Goal: Check status: Check status

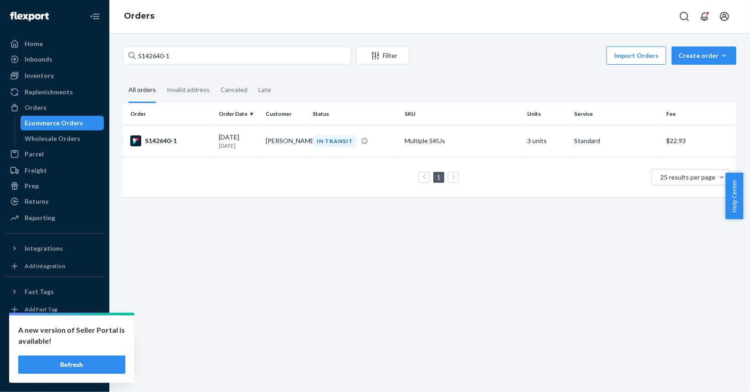
click at [205, 51] on input "S142640-1" at bounding box center [237, 55] width 228 height 18
click at [200, 132] on td "S142640-1" at bounding box center [169, 141] width 92 height 32
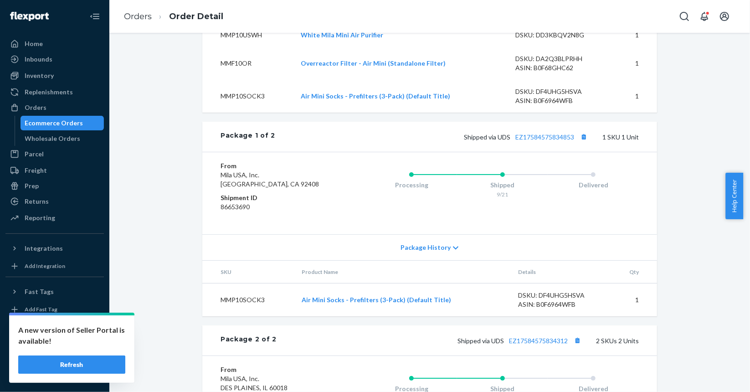
scroll to position [466, 0]
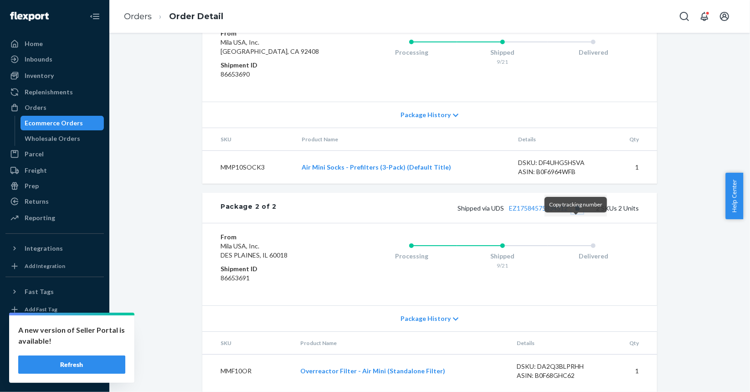
click at [574, 214] on button "Copy tracking number" at bounding box center [577, 208] width 12 height 12
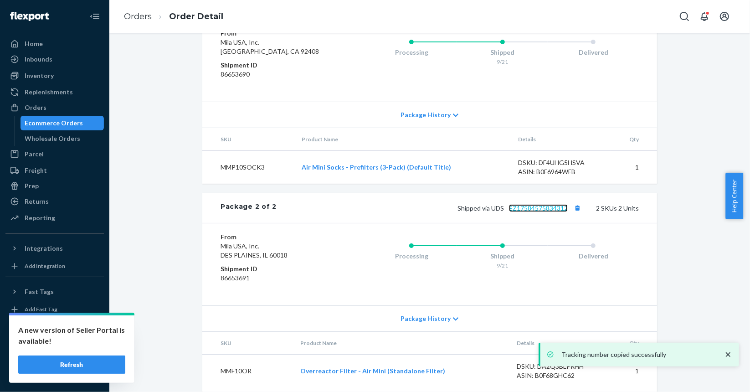
click at [549, 212] on link "EZ17584575834312" at bounding box center [538, 208] width 59 height 8
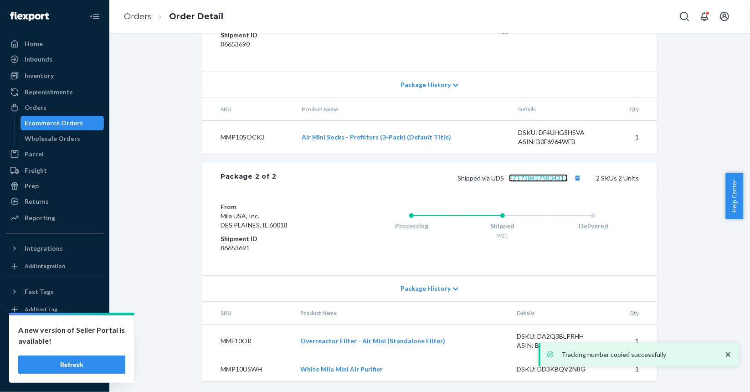
scroll to position [329, 0]
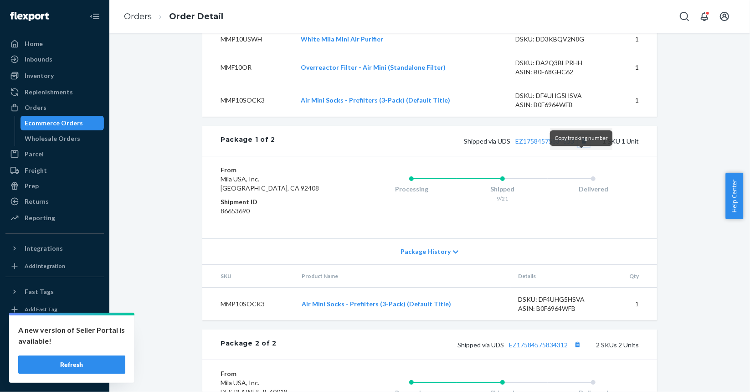
click at [579, 147] on button "Copy tracking number" at bounding box center [584, 141] width 12 height 12
click at [60, 129] on div "Ecommerce Orders" at bounding box center [62, 123] width 82 height 13
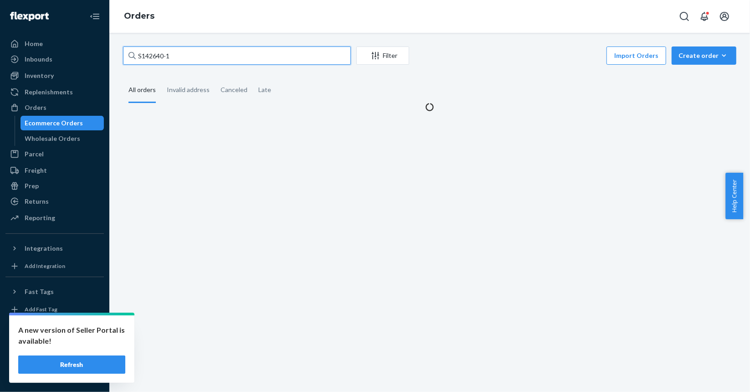
click at [222, 64] on input "S142640-1" at bounding box center [237, 55] width 228 height 18
click at [239, 52] on input "S142640-1" at bounding box center [237, 55] width 228 height 18
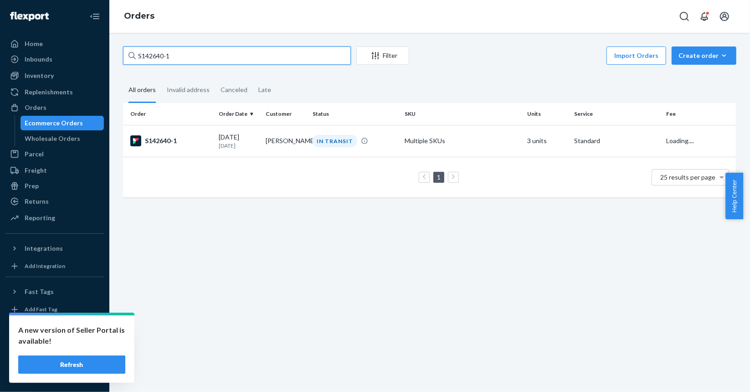
paste input "57"
type input "S142657-1"
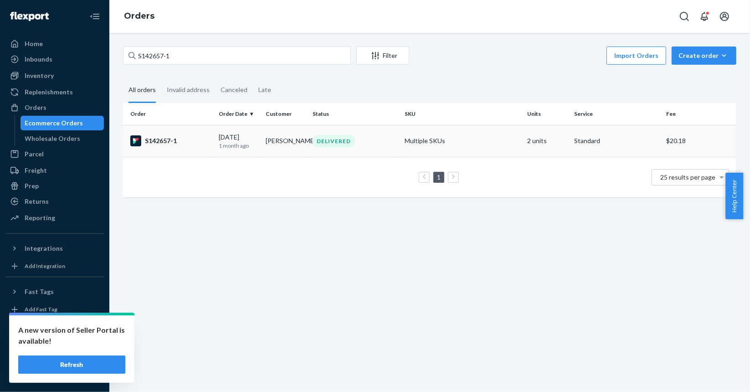
click at [194, 148] on td "S142657-1" at bounding box center [169, 141] width 92 height 32
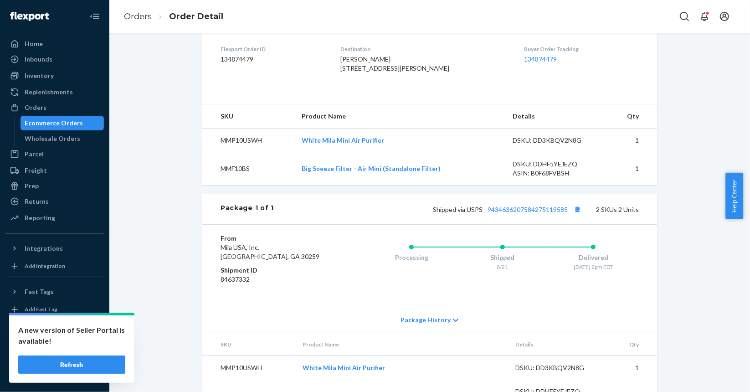
scroll to position [276, 0]
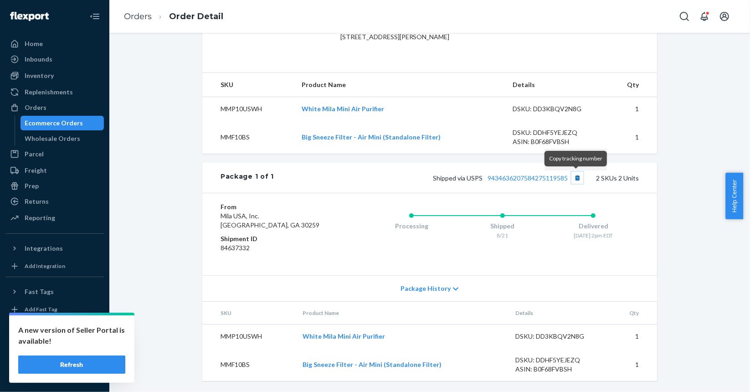
click at [575, 177] on button "Copy tracking number" at bounding box center [577, 178] width 12 height 12
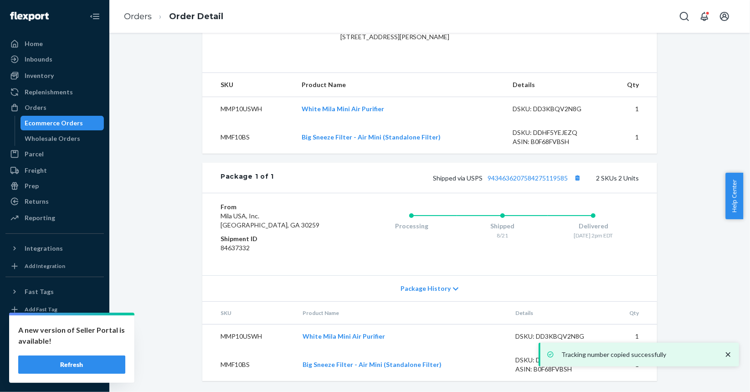
click at [41, 121] on div "Ecommerce Orders" at bounding box center [54, 122] width 58 height 9
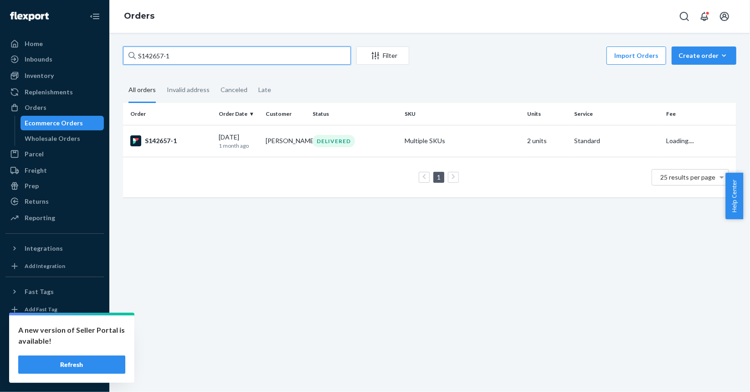
click at [251, 56] on input "S142657-1" at bounding box center [237, 55] width 228 height 18
paste input "72"
type input "S142727-1"
click at [185, 140] on div "S142727-1" at bounding box center [170, 140] width 81 height 11
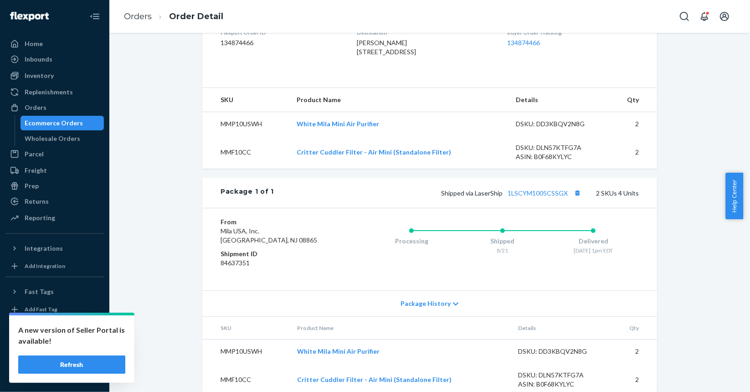
scroll to position [276, 0]
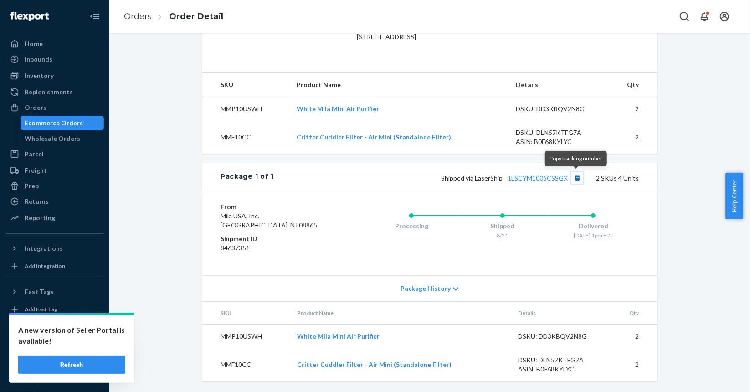
click at [576, 178] on button "Copy tracking number" at bounding box center [577, 178] width 12 height 12
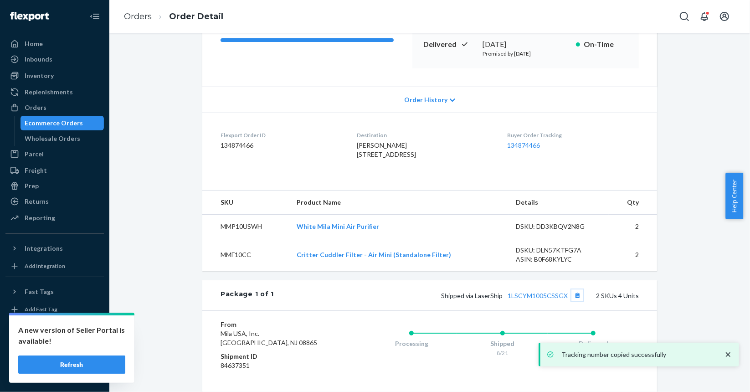
scroll to position [139, 0]
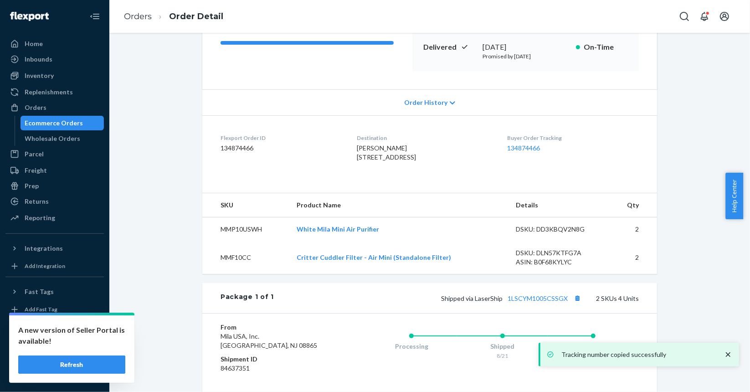
click at [40, 121] on div "Ecommerce Orders" at bounding box center [54, 122] width 58 height 9
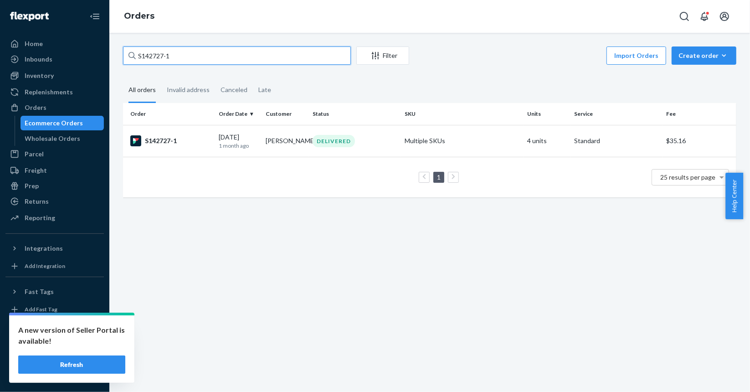
click at [179, 48] on input "S142727-1" at bounding box center [237, 55] width 228 height 18
paste input "56"
type input "S142756-1"
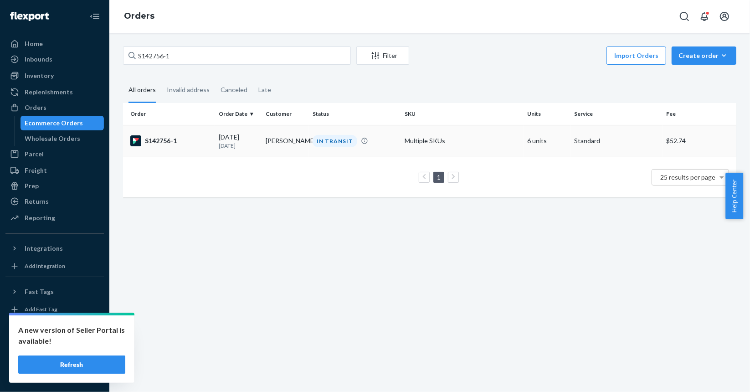
click at [215, 143] on td "[DATE] [DATE]" at bounding box center [238, 141] width 47 height 32
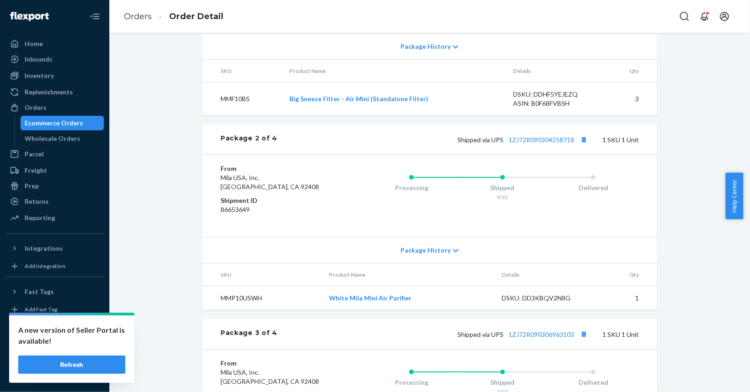
scroll to position [501, 0]
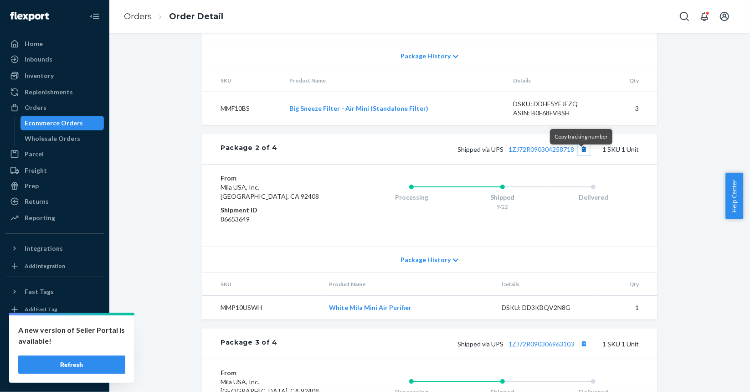
click at [580, 155] on button "Copy tracking number" at bounding box center [584, 149] width 12 height 12
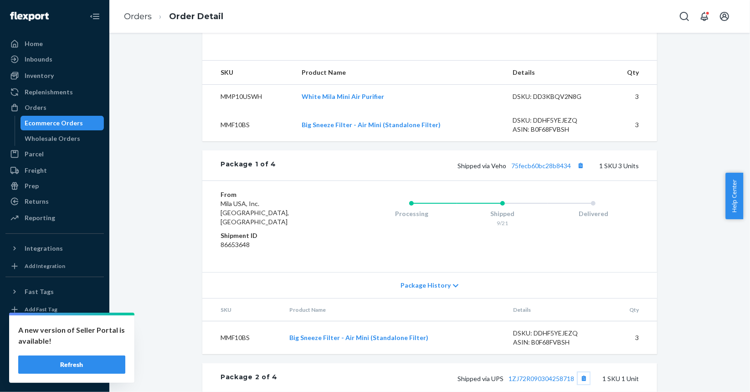
scroll to position [273, 0]
click at [581, 170] on button "Copy tracking number" at bounding box center [581, 164] width 12 height 12
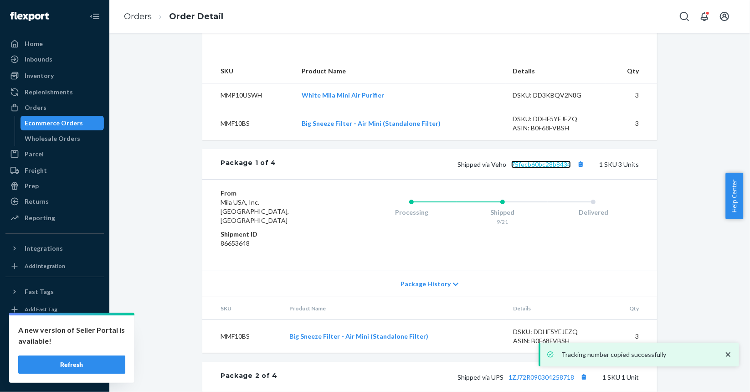
click at [546, 168] on link "75fecb60bc28b8434" at bounding box center [541, 164] width 60 height 8
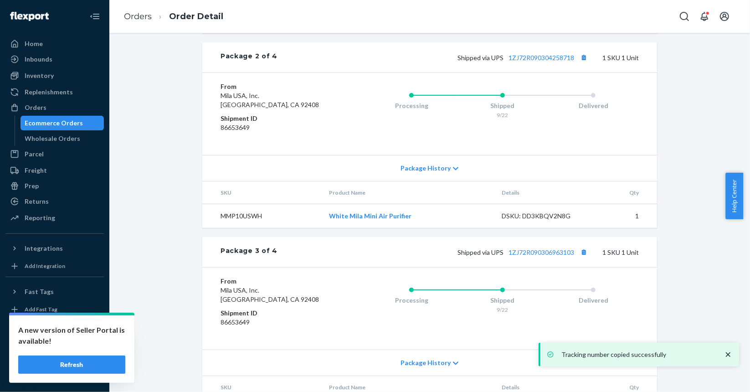
scroll to position [592, 0]
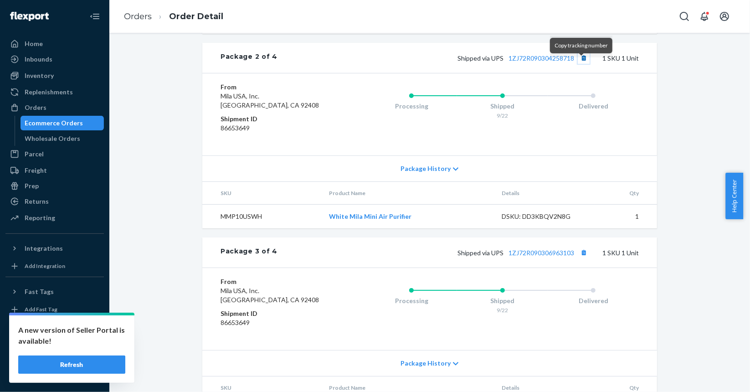
click at [581, 61] on button "Copy tracking number" at bounding box center [584, 58] width 12 height 12
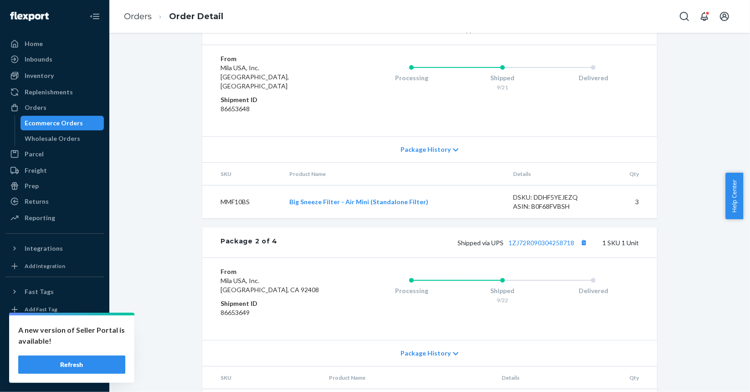
scroll to position [410, 0]
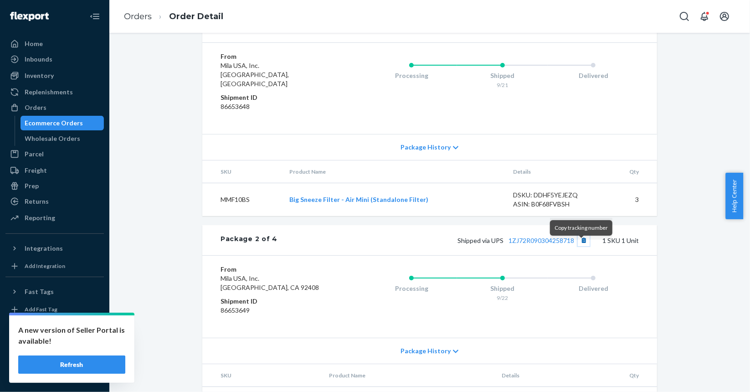
click at [579, 246] on button "Copy tracking number" at bounding box center [584, 240] width 12 height 12
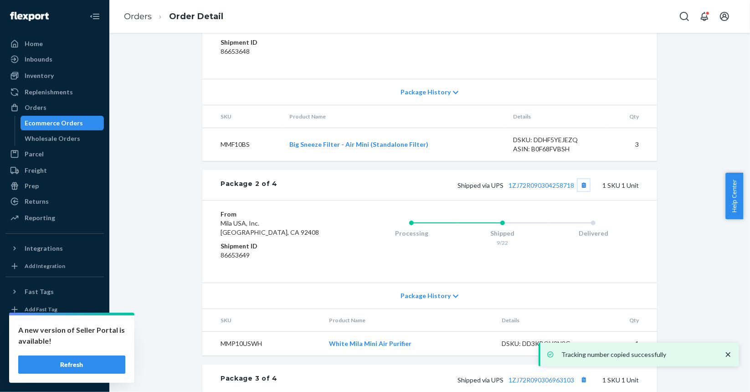
scroll to position [592, 0]
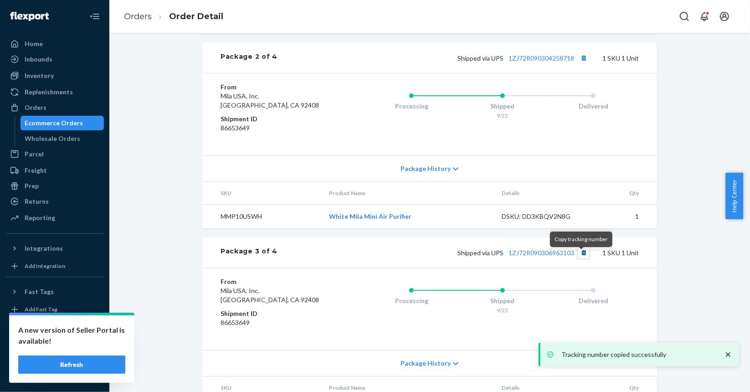
click at [581, 256] on button "Copy tracking number" at bounding box center [584, 253] width 12 height 12
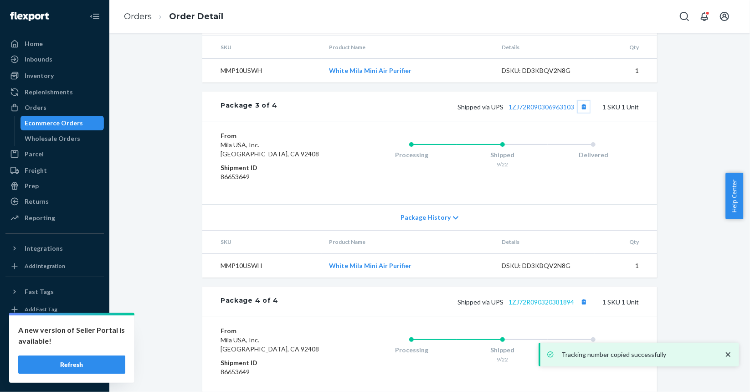
scroll to position [775, 0]
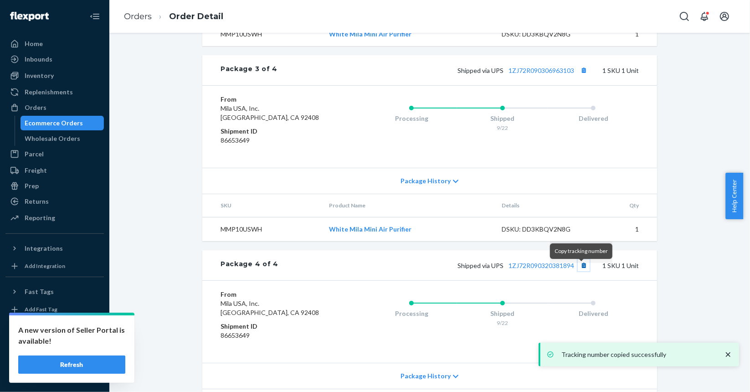
click at [579, 268] on button "Copy tracking number" at bounding box center [584, 265] width 12 height 12
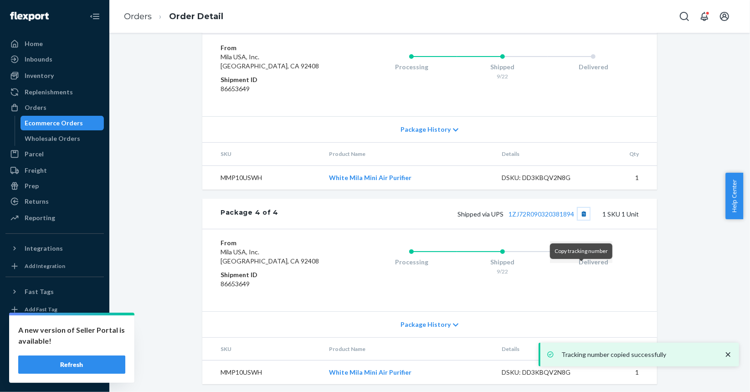
scroll to position [834, 0]
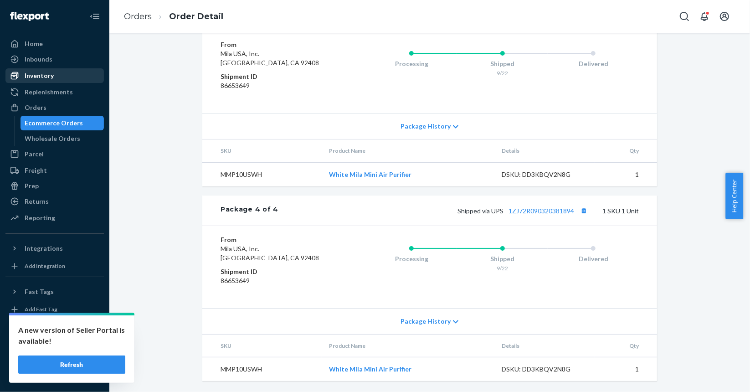
click at [60, 75] on div "Inventory" at bounding box center [54, 75] width 97 height 13
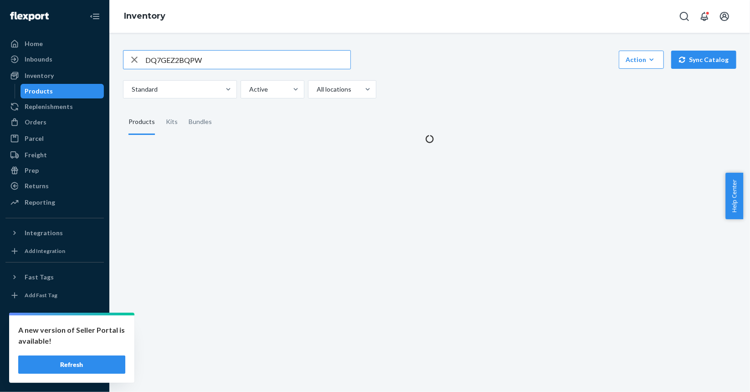
click at [282, 62] on input "DQ7GEZ2BQPW" at bounding box center [247, 60] width 205 height 18
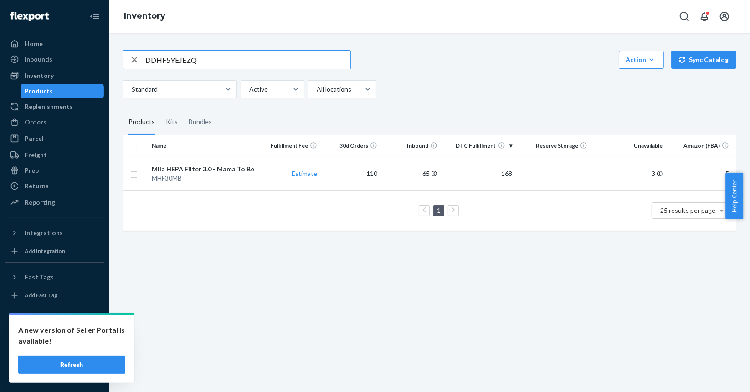
type input "DDHF5YEJEZQ"
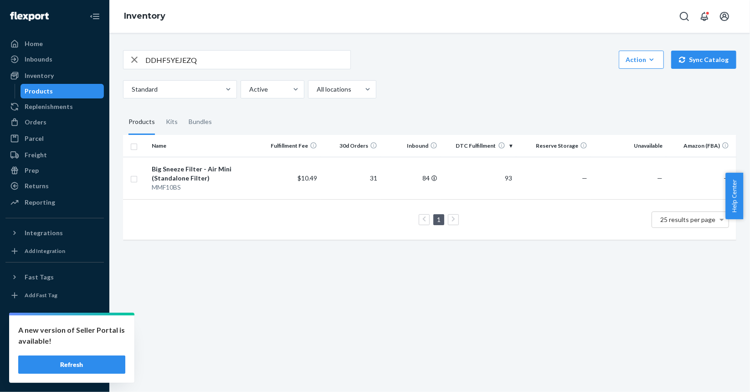
click at [221, 56] on input "DDHF5YEJEZQ" at bounding box center [247, 60] width 205 height 18
click at [67, 125] on div "Orders" at bounding box center [54, 122] width 97 height 13
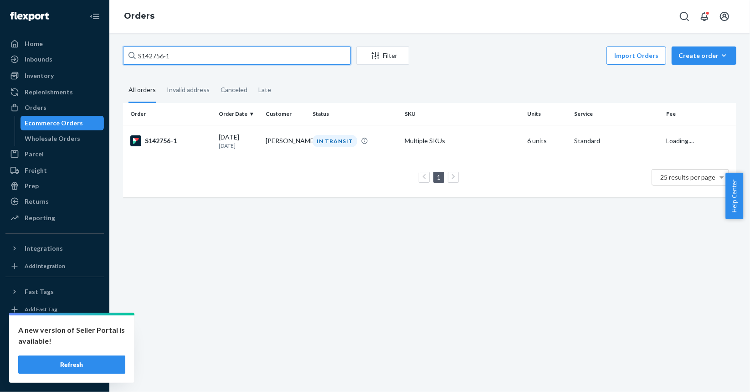
click at [282, 58] on input "S142756-1" at bounding box center [237, 55] width 228 height 18
paste input "822"
type input "S142822-1"
click at [190, 148] on td "S142822-1" at bounding box center [169, 141] width 92 height 32
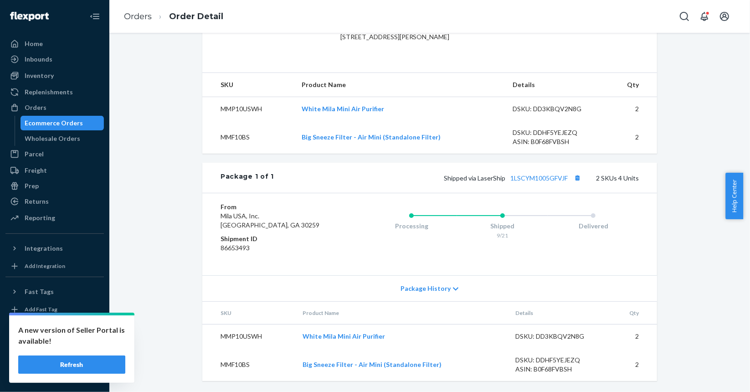
scroll to position [276, 0]
click at [576, 183] on button "Copy tracking number" at bounding box center [577, 178] width 12 height 12
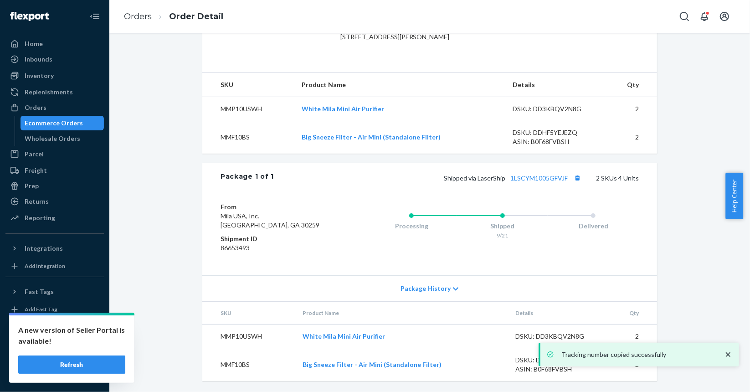
drag, startPoint x: 67, startPoint y: 122, endPoint x: 93, endPoint y: 118, distance: 26.8
click at [67, 122] on div "Ecommerce Orders" at bounding box center [54, 122] width 58 height 9
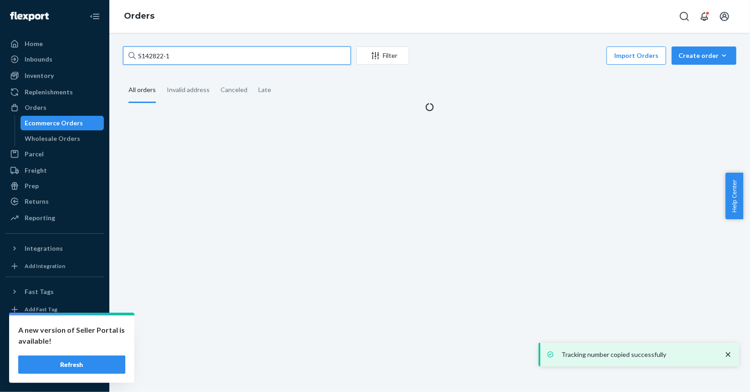
click at [204, 57] on input "S142822-1" at bounding box center [237, 55] width 228 height 18
paste input "7"
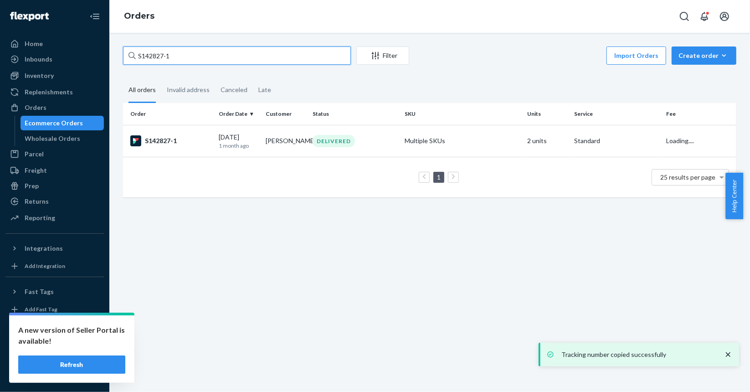
type input "S142827-1"
click at [205, 137] on div "S142827-1" at bounding box center [170, 140] width 81 height 11
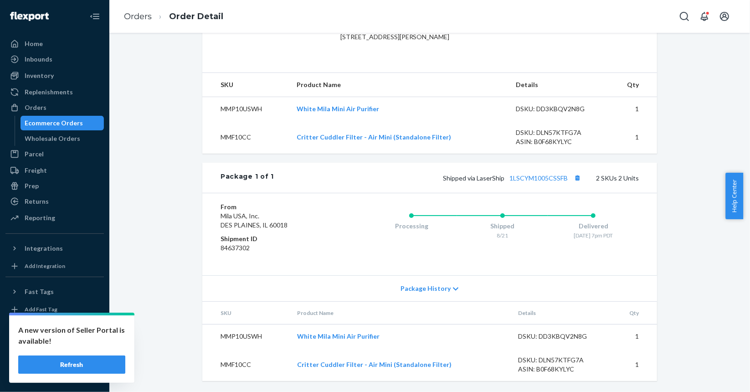
scroll to position [276, 0]
click at [577, 178] on button "Copy tracking number" at bounding box center [577, 178] width 12 height 12
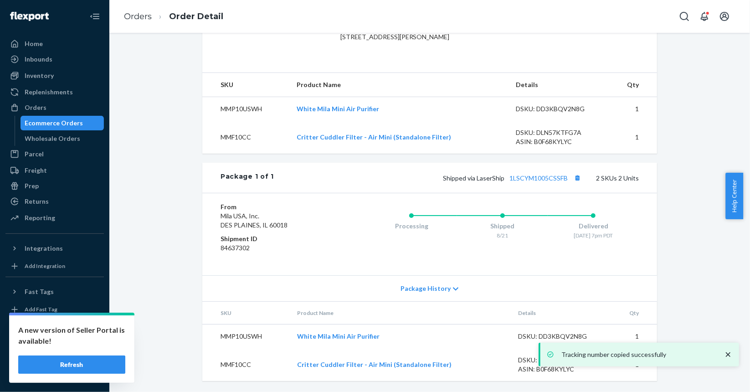
click at [35, 123] on div "Ecommerce Orders" at bounding box center [54, 122] width 58 height 9
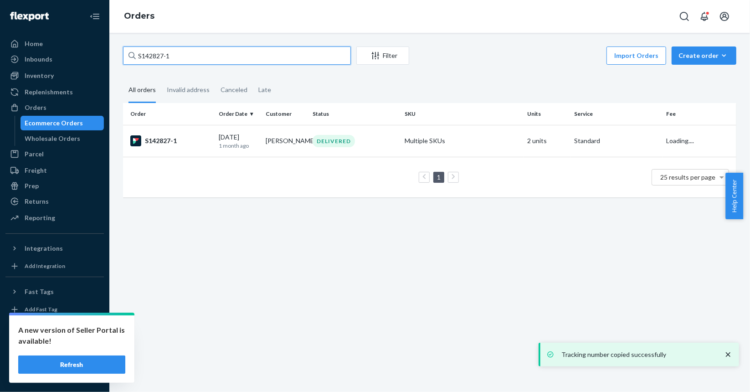
click at [234, 55] on input "S142827-1" at bounding box center [237, 55] width 228 height 18
paste input "42"
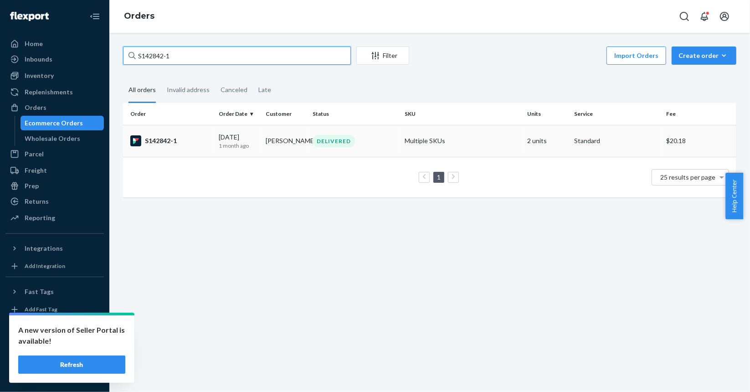
type input "S142842-1"
click at [200, 139] on div "S142842-1" at bounding box center [170, 140] width 81 height 11
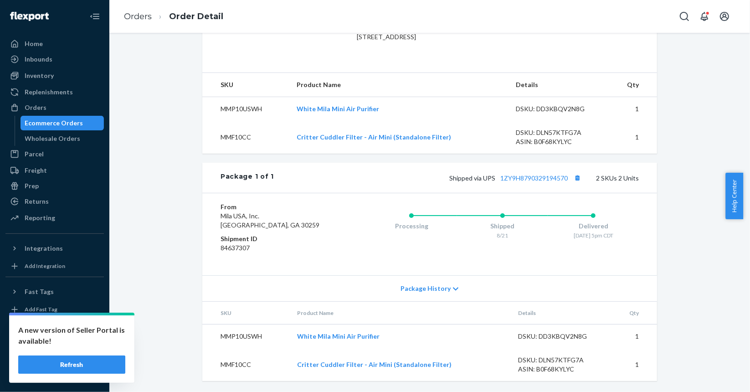
scroll to position [276, 0]
click at [577, 174] on button "Copy tracking number" at bounding box center [577, 178] width 12 height 12
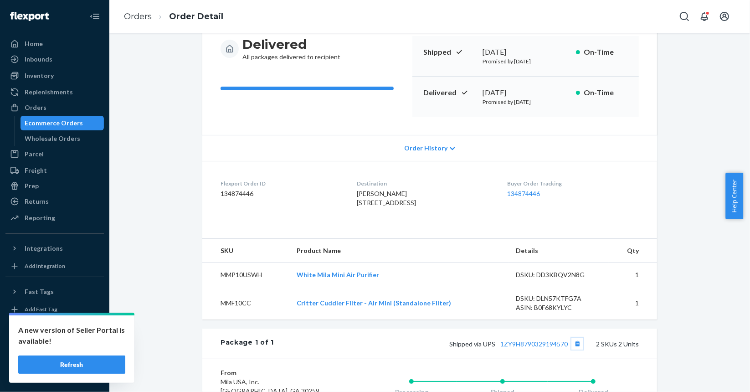
scroll to position [139, 0]
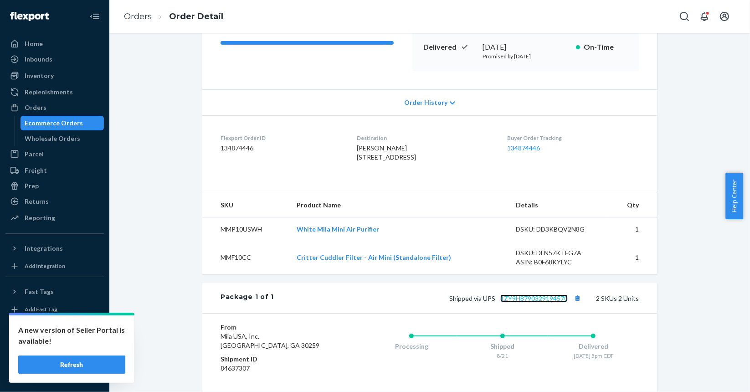
click at [538, 302] on link "1ZY9H8790329194570" at bounding box center [533, 298] width 67 height 8
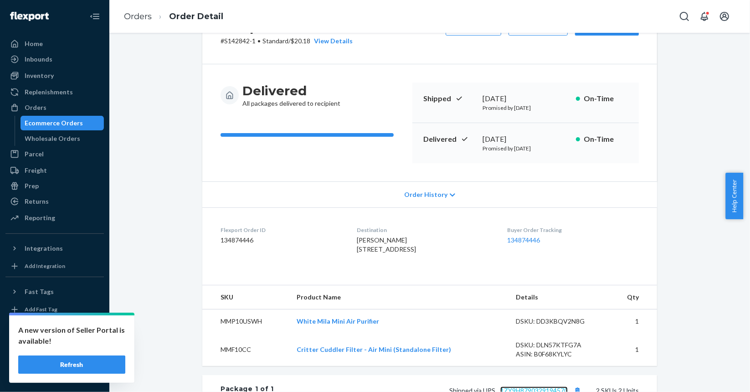
scroll to position [0, 0]
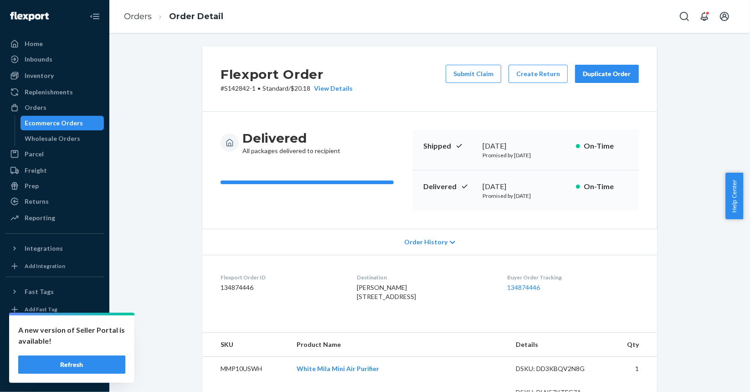
click at [235, 85] on p "# S142842-1 • Standard / $20.18 View Details" at bounding box center [287, 88] width 132 height 9
copy p "S142842"
click at [73, 124] on div "Ecommerce Orders" at bounding box center [54, 122] width 58 height 9
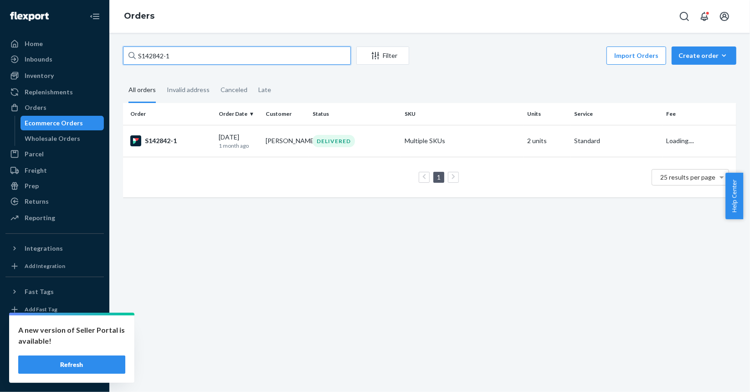
click at [267, 60] on input "S142842-1" at bounding box center [237, 55] width 228 height 18
paste input "text"
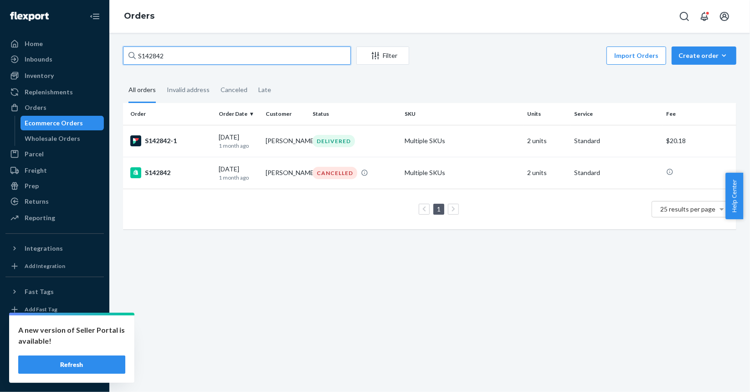
click at [190, 56] on input "S142842" at bounding box center [237, 55] width 228 height 18
paste input "27-1"
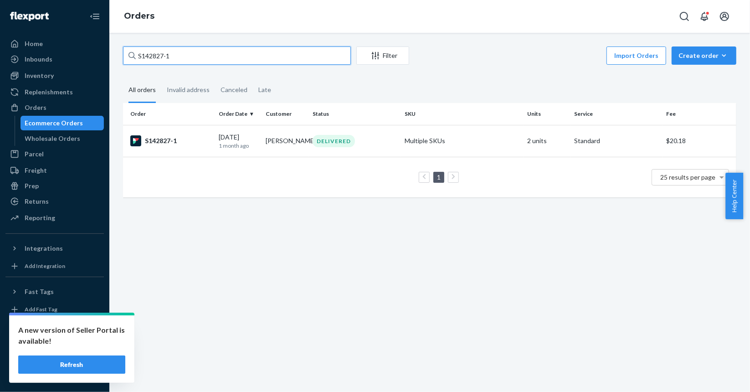
paste input "62"
type input "S142862-1"
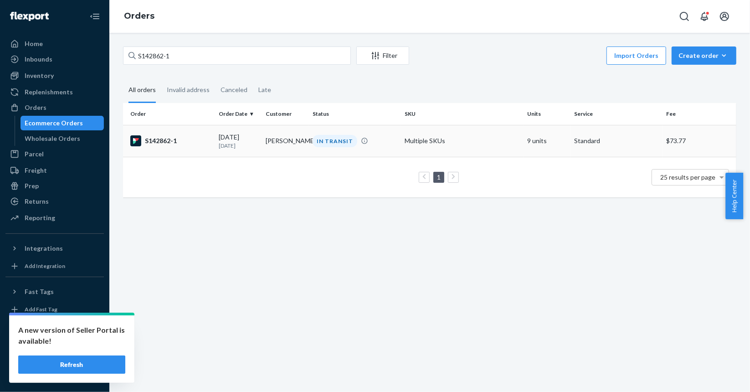
click at [209, 150] on td "S142862-1" at bounding box center [169, 141] width 92 height 32
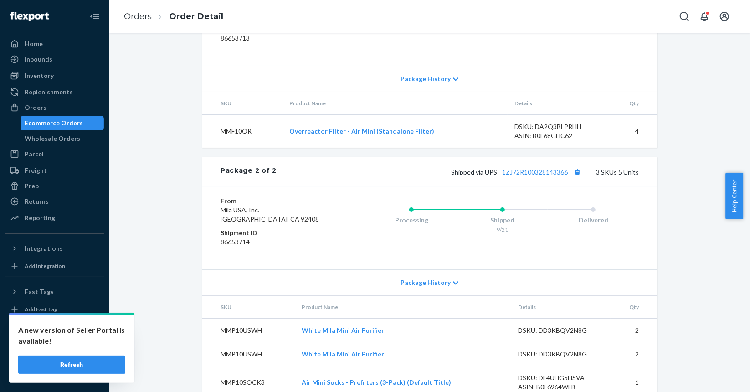
scroll to position [535, 0]
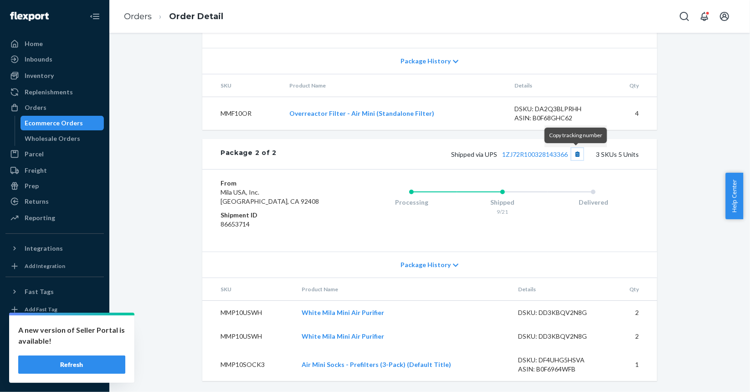
click at [575, 156] on button "Copy tracking number" at bounding box center [577, 154] width 12 height 12
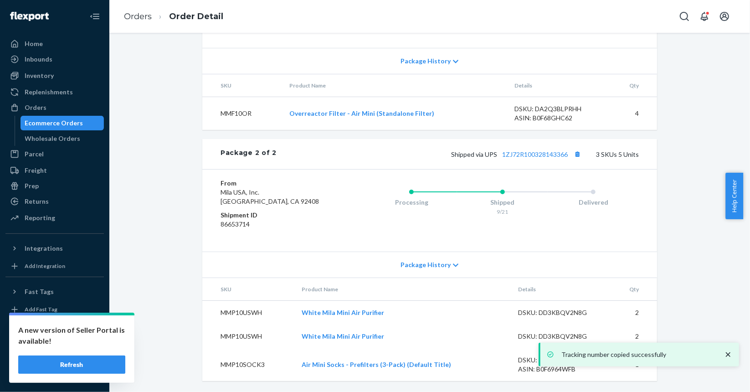
click at [76, 123] on div "Ecommerce Orders" at bounding box center [54, 122] width 58 height 9
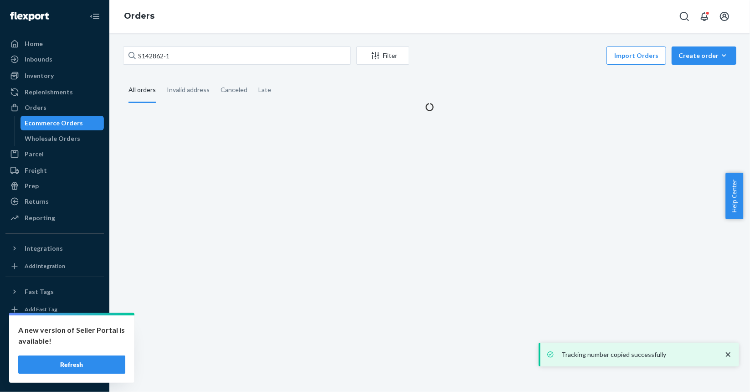
click at [290, 46] on div "S142862-1 Filter Import Orders Create order Ecommerce order Removal order All o…" at bounding box center [429, 212] width 641 height 359
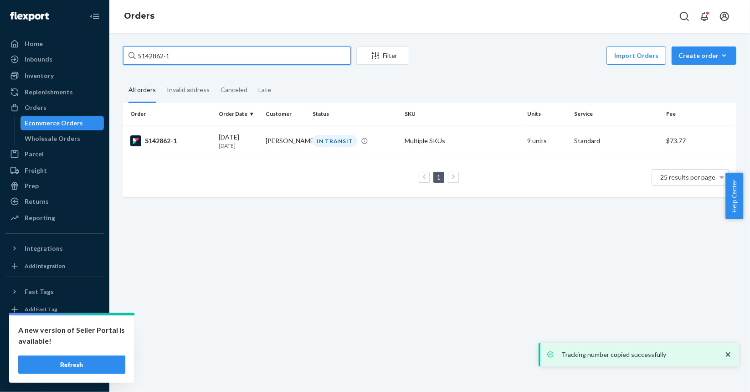
click at [286, 46] on input "S142862-1" at bounding box center [237, 55] width 228 height 18
click at [282, 55] on input "S142862-1" at bounding box center [237, 55] width 228 height 18
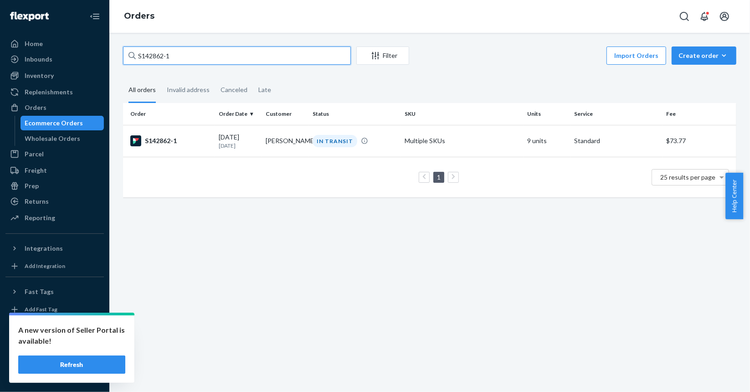
paste input "3541"
type input "S143541-1"
click at [191, 147] on td "S143541-1" at bounding box center [169, 141] width 92 height 32
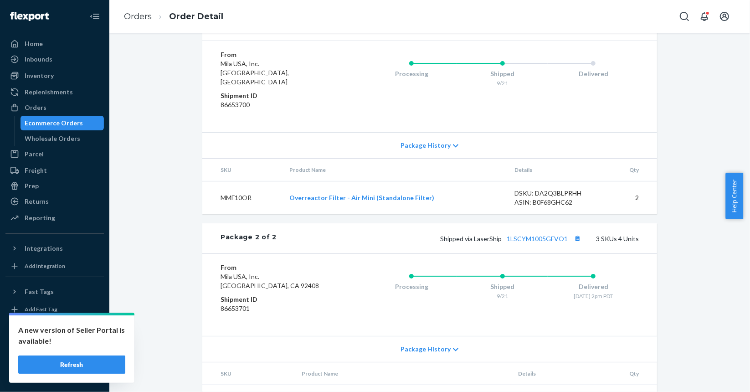
scroll to position [444, 0]
click at [580, 32] on button "Copy tracking number" at bounding box center [581, 26] width 12 height 12
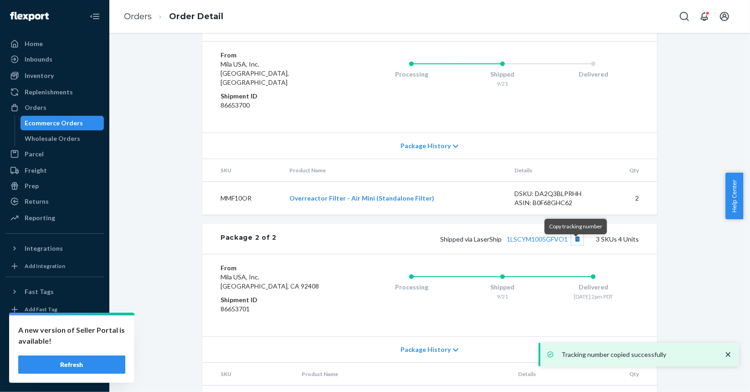
click at [578, 245] on button "Copy tracking number" at bounding box center [577, 239] width 12 height 12
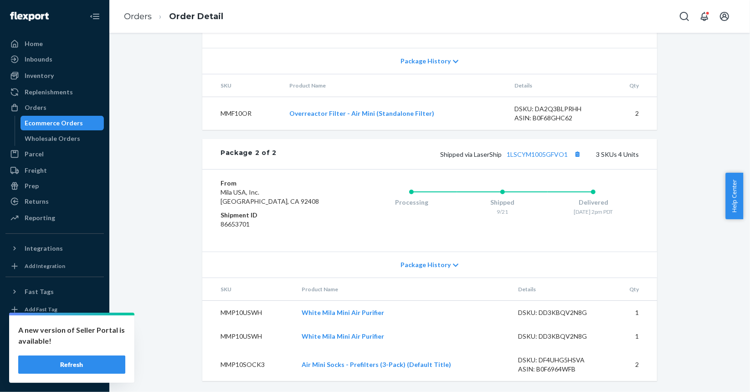
click at [51, 122] on div "Ecommerce Orders" at bounding box center [54, 122] width 58 height 9
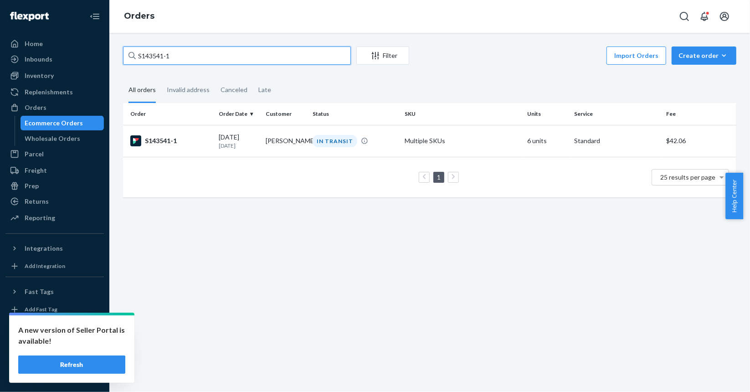
click at [189, 59] on input "S143541-1" at bounding box center [237, 55] width 228 height 18
paste input "766"
type input "S143766-1"
click at [195, 144] on div "S143766-1" at bounding box center [170, 140] width 81 height 11
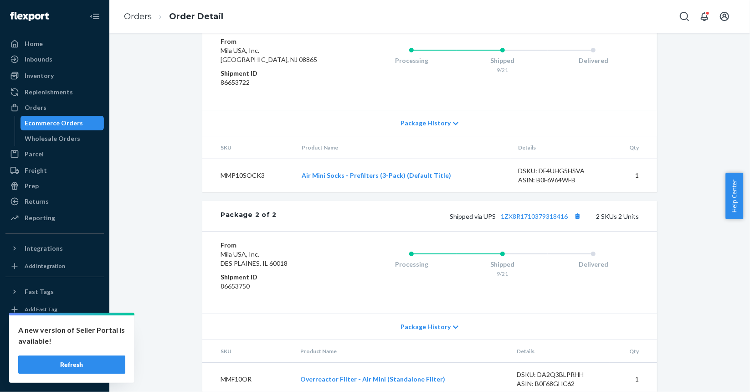
scroll to position [512, 0]
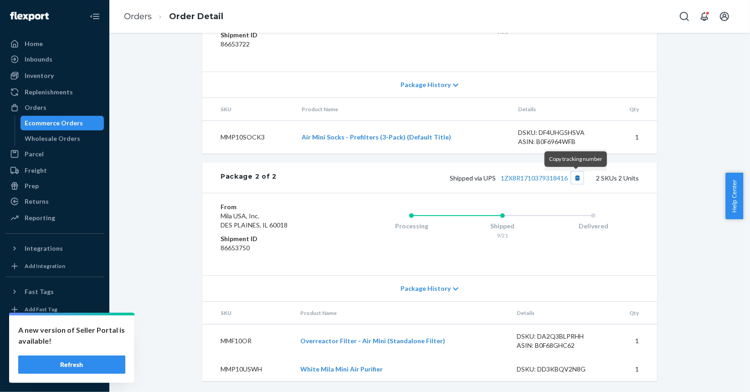
click at [576, 178] on button "Copy tracking number" at bounding box center [577, 178] width 12 height 12
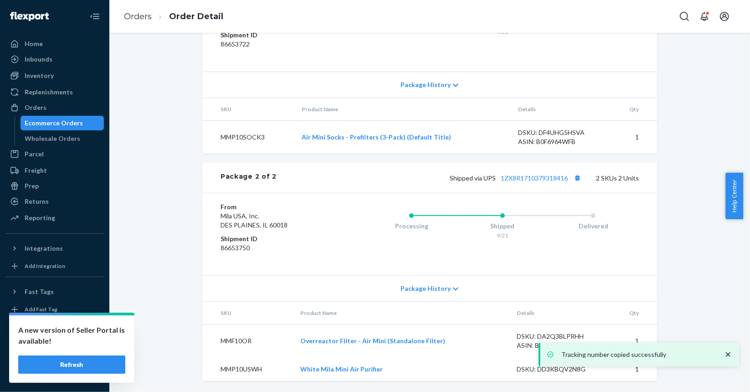
click at [66, 122] on div "Ecommerce Orders" at bounding box center [54, 122] width 58 height 9
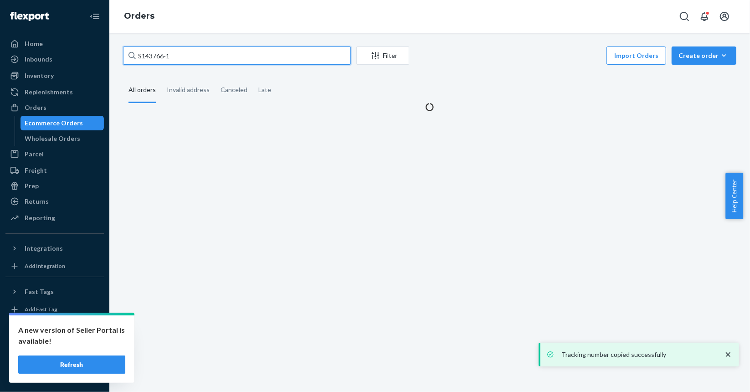
click at [263, 62] on input "S143766-1" at bounding box center [237, 55] width 228 height 18
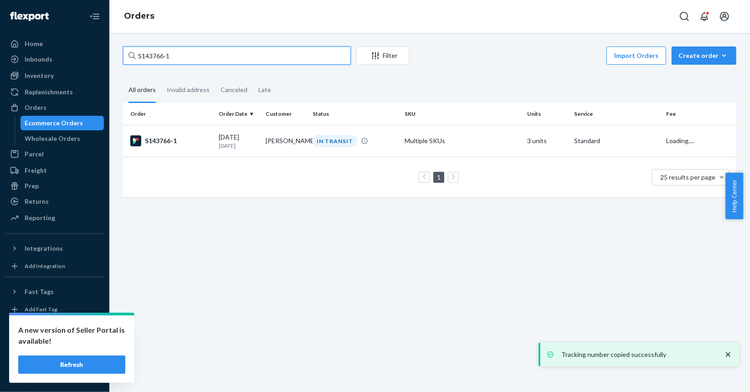
paste input "8"
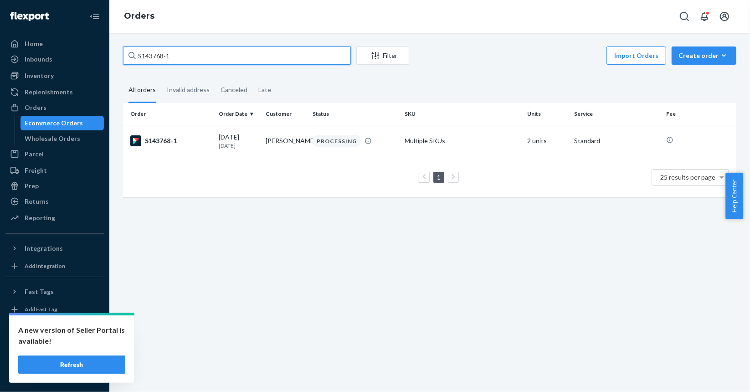
click at [212, 55] on input "S143768-1" at bounding box center [237, 55] width 228 height 18
paste input "87"
type input "S143787-1"
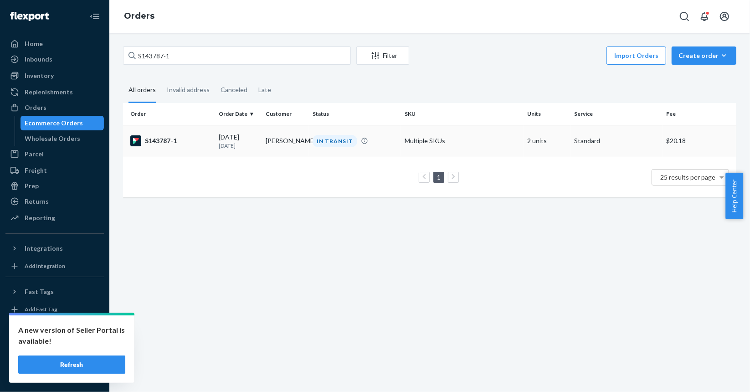
click at [231, 149] on p "[DATE]" at bounding box center [239, 146] width 40 height 8
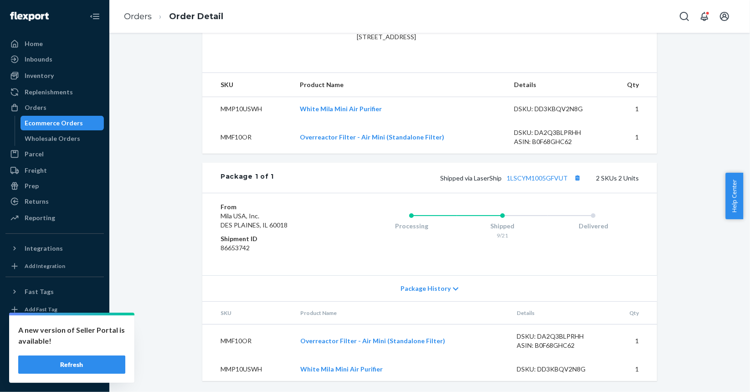
scroll to position [285, 0]
click at [581, 179] on button "Copy tracking number" at bounding box center [577, 178] width 12 height 12
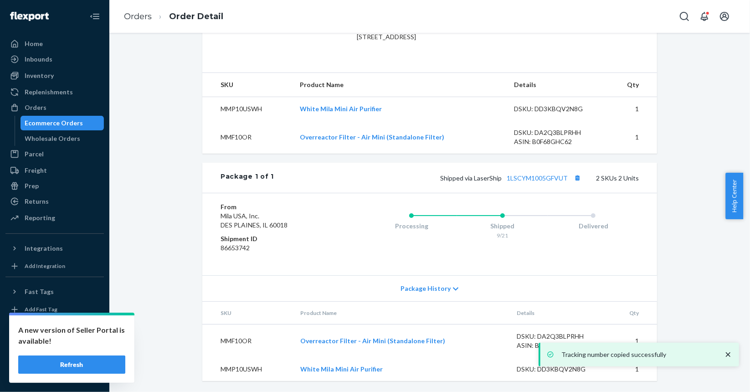
click at [52, 121] on div "Ecommerce Orders" at bounding box center [54, 122] width 58 height 9
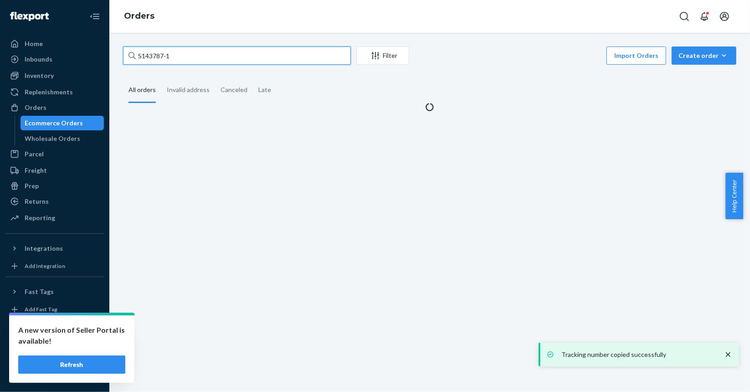
click at [180, 58] on input "S143787-1" at bounding box center [237, 55] width 228 height 18
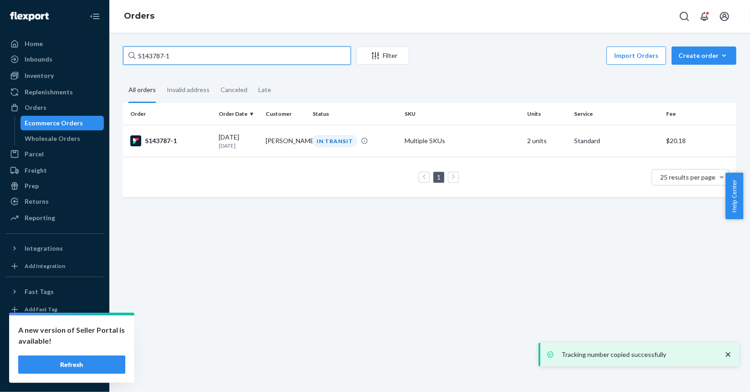
paste input "8"
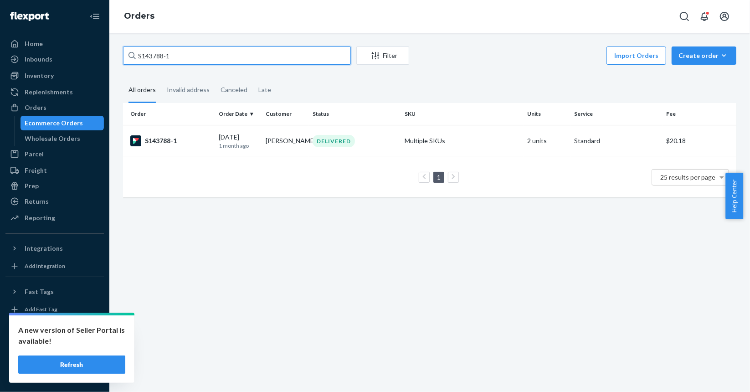
type input "S143788-1"
click at [312, 148] on td "DELIVERED" at bounding box center [355, 141] width 92 height 32
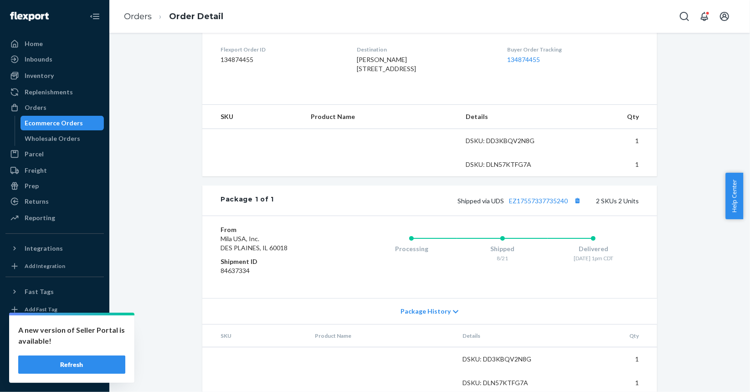
scroll to position [258, 0]
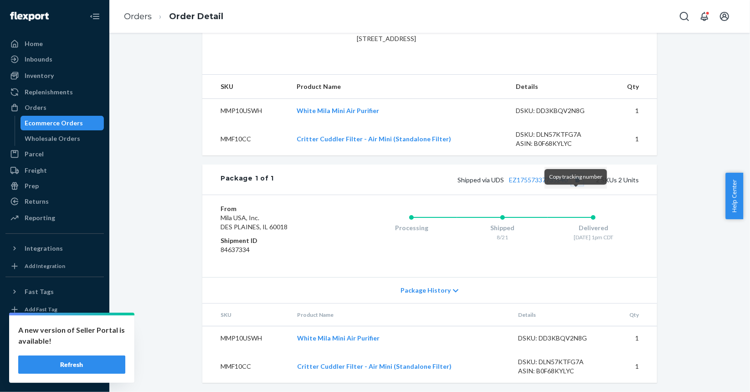
click at [575, 185] on button "Copy tracking number" at bounding box center [577, 180] width 12 height 12
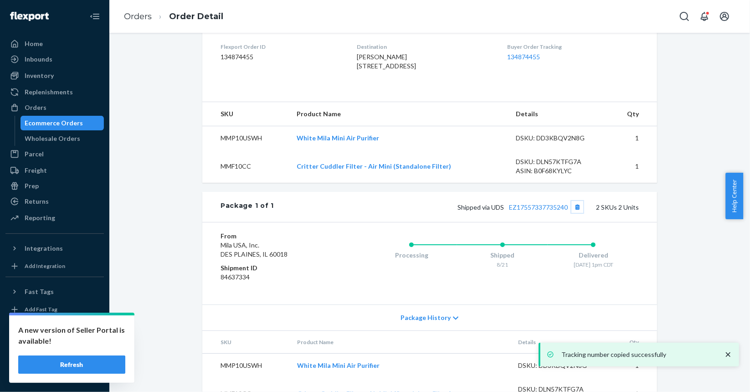
scroll to position [276, 0]
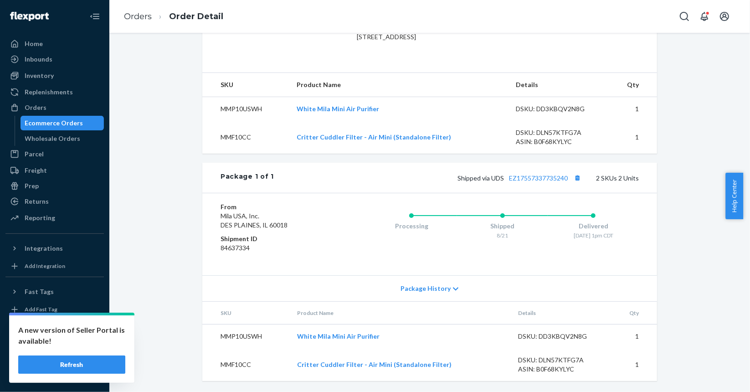
click at [88, 123] on div "Ecommerce Orders" at bounding box center [62, 123] width 82 height 13
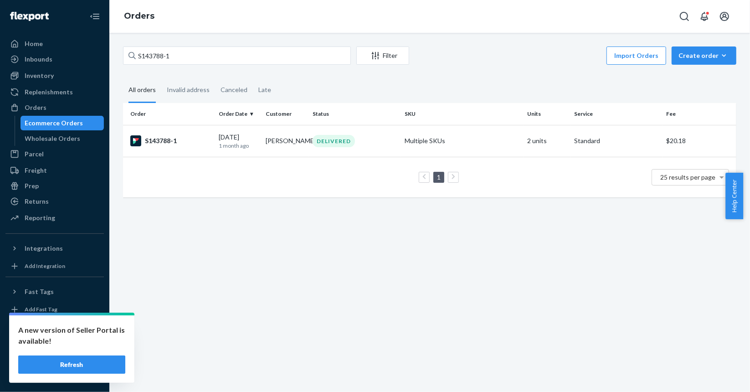
click at [301, 39] on div "S143788-1 Filter Import Orders Create order Ecommerce order Removal order All o…" at bounding box center [429, 212] width 641 height 359
click at [294, 50] on input "S143788-1" at bounding box center [237, 55] width 228 height 18
paste input "4305"
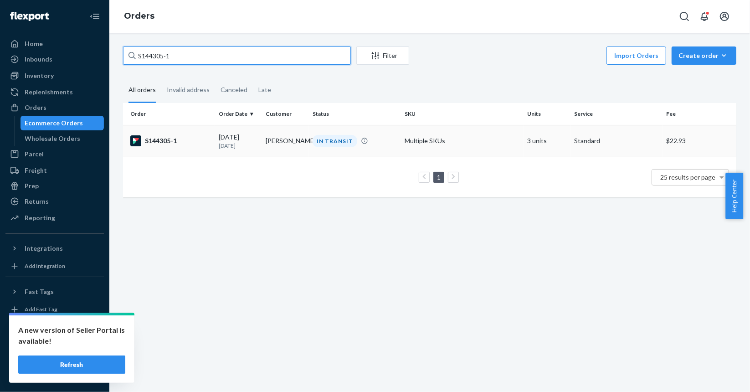
type input "S144305-1"
click at [211, 139] on td "S144305-1" at bounding box center [169, 141] width 92 height 32
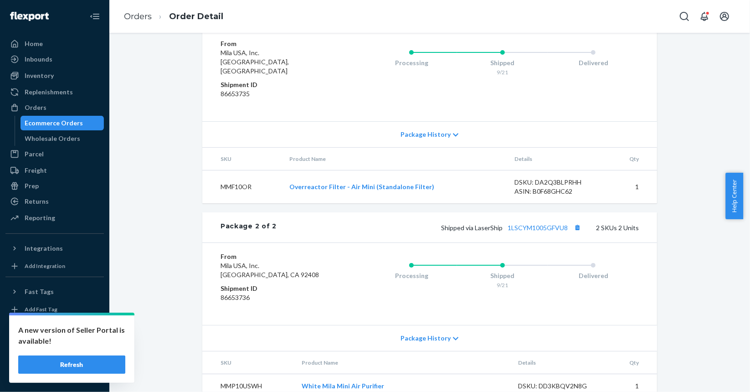
scroll to position [512, 0]
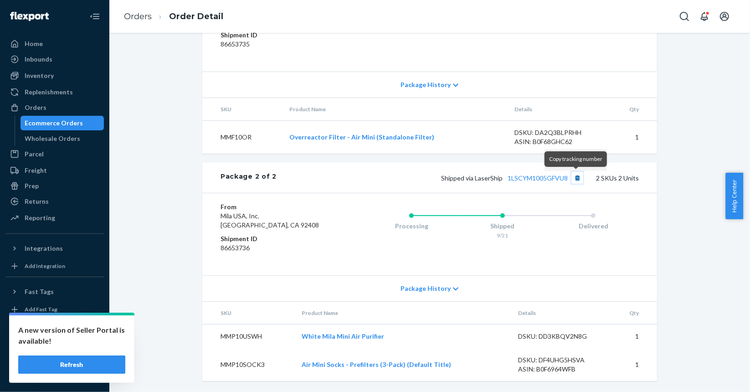
click at [577, 181] on button "Copy tracking number" at bounding box center [577, 178] width 12 height 12
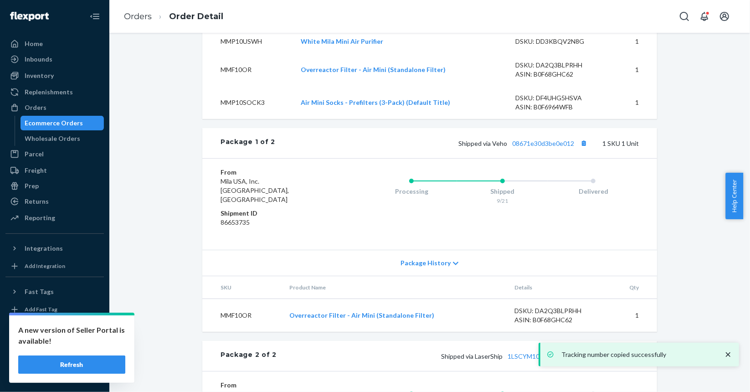
scroll to position [238, 0]
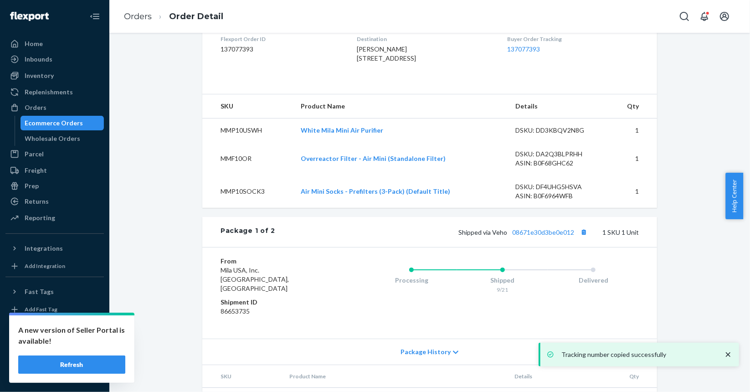
click at [554, 238] on div "Shipped via Veho 08671e30d3be0e012 1 SKU 1 Unit" at bounding box center [457, 232] width 364 height 12
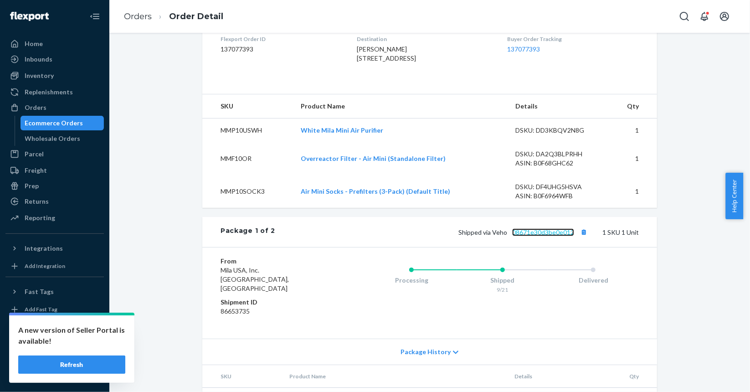
click at [556, 236] on link "08671e30d3be0e012" at bounding box center [543, 232] width 62 height 8
click at [582, 238] on button "Copy tracking number" at bounding box center [584, 232] width 12 height 12
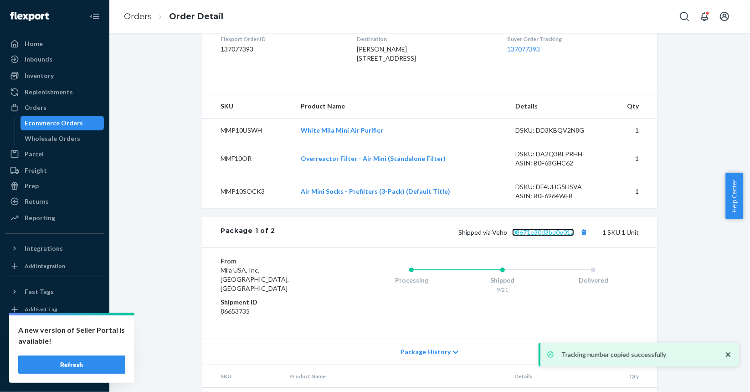
click at [557, 236] on link "08671e30d3be0e012" at bounding box center [543, 232] width 62 height 8
click at [62, 111] on div "Orders" at bounding box center [54, 107] width 97 height 13
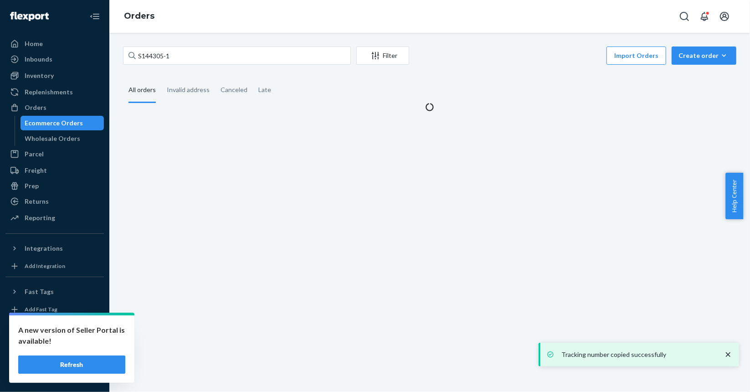
click at [66, 124] on div "Ecommerce Orders" at bounding box center [54, 122] width 58 height 9
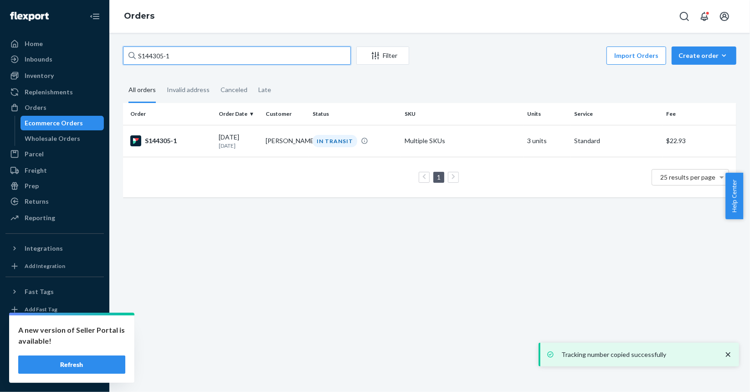
click at [176, 54] on input "S144305-1" at bounding box center [237, 55] width 228 height 18
paste input "3"
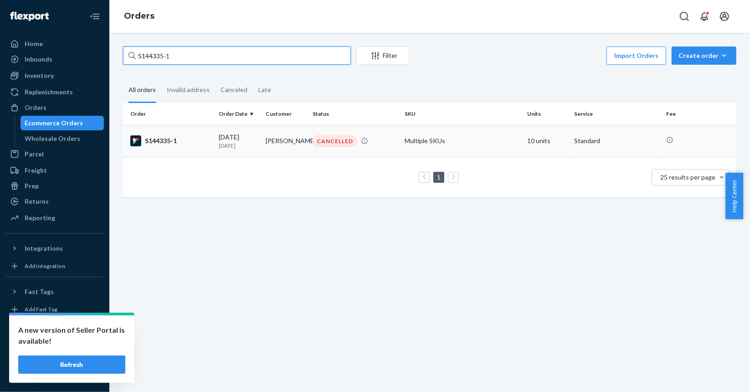
type input "S144335-1"
click at [200, 142] on div "S144335-1" at bounding box center [170, 140] width 81 height 11
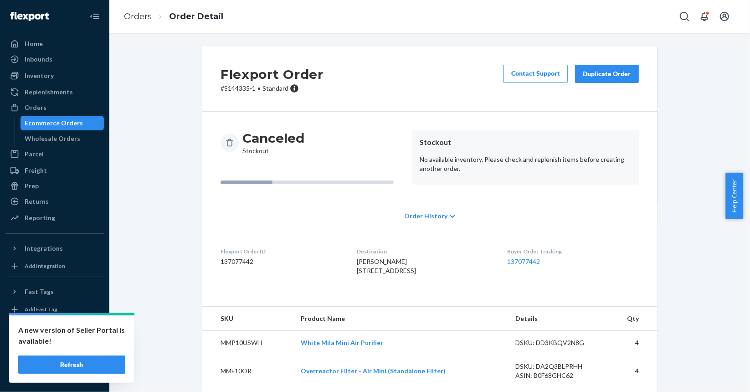
click at [62, 124] on div "Ecommerce Orders" at bounding box center [54, 122] width 58 height 9
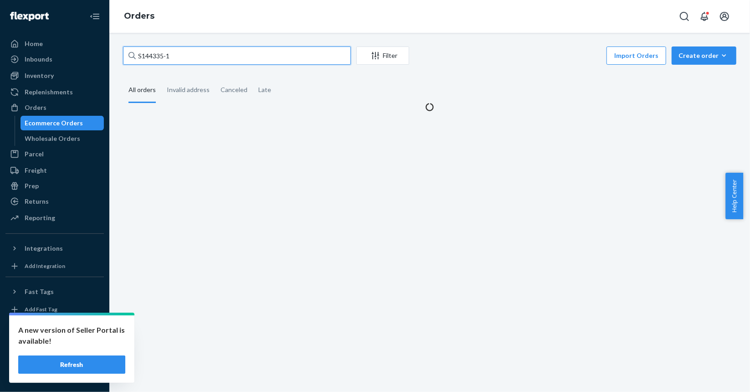
click at [274, 60] on input "S144335-1" at bounding box center [237, 55] width 228 height 18
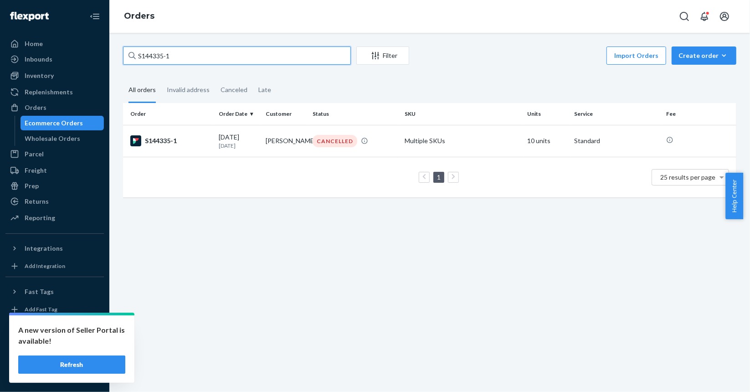
paste input "43"
type input "S144343-1"
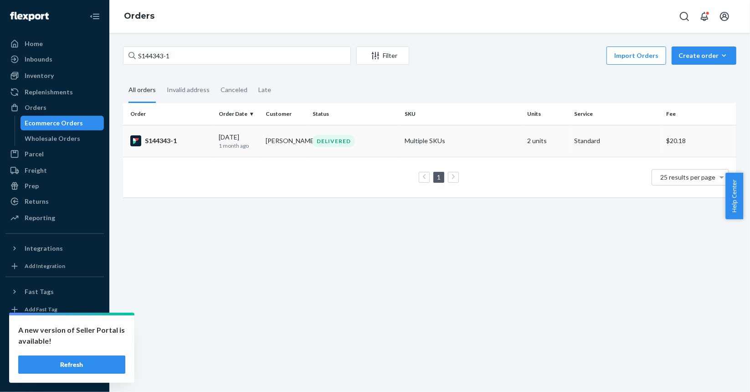
click at [190, 143] on div "S144343-1" at bounding box center [170, 140] width 81 height 11
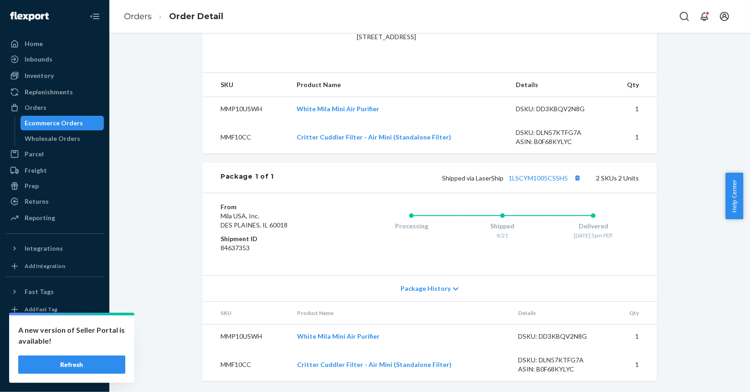
scroll to position [276, 0]
click at [576, 179] on button "Copy tracking number" at bounding box center [577, 178] width 12 height 12
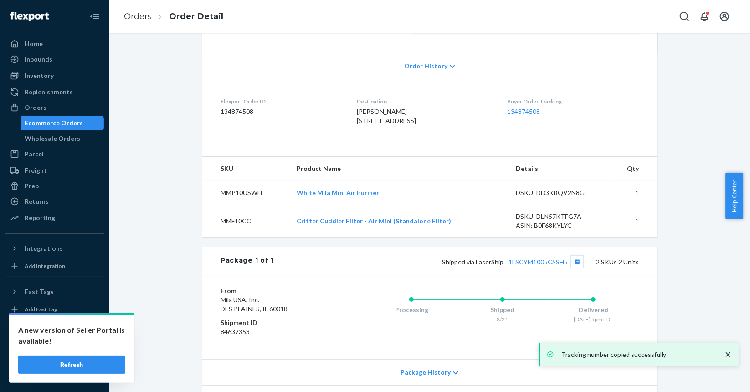
scroll to position [94, 0]
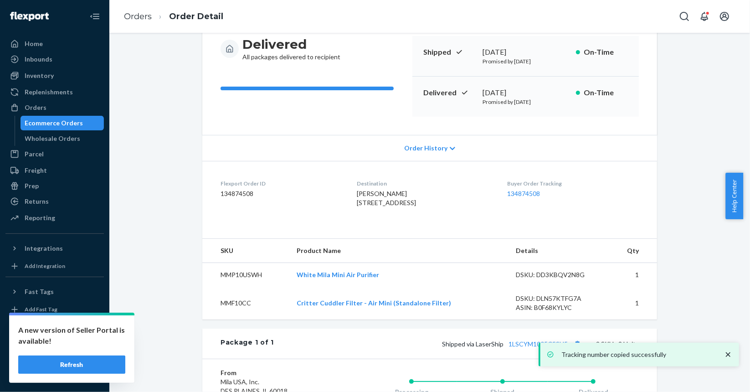
drag, startPoint x: 57, startPoint y: 122, endPoint x: 72, endPoint y: 125, distance: 15.4
click at [57, 122] on div "Ecommerce Orders" at bounding box center [54, 122] width 58 height 9
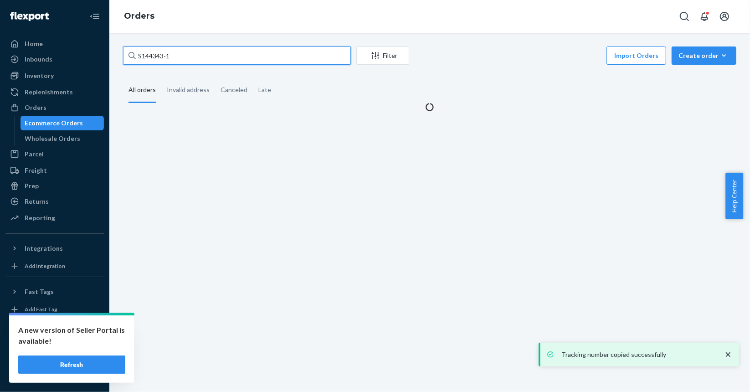
click at [261, 59] on input "S144343-1" at bounding box center [237, 55] width 228 height 18
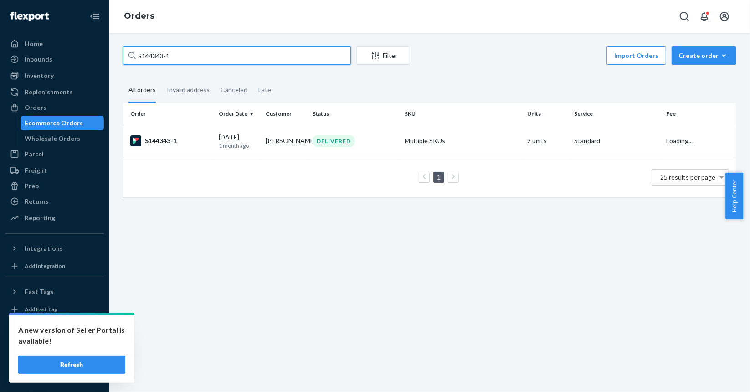
paste input "56"
type input "S144356-1"
click at [205, 143] on div "S144356-1" at bounding box center [170, 140] width 81 height 11
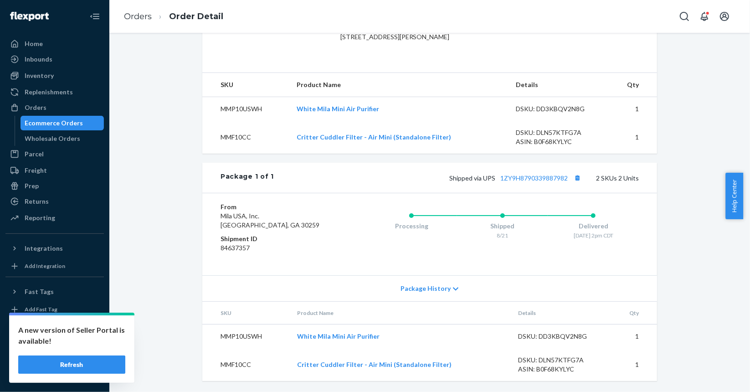
scroll to position [276, 0]
click at [573, 180] on button "Copy tracking number" at bounding box center [577, 178] width 12 height 12
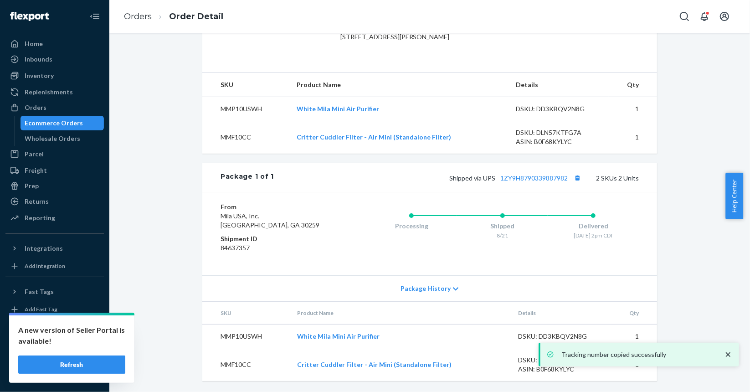
click at [50, 123] on div "Ecommerce Orders" at bounding box center [54, 122] width 58 height 9
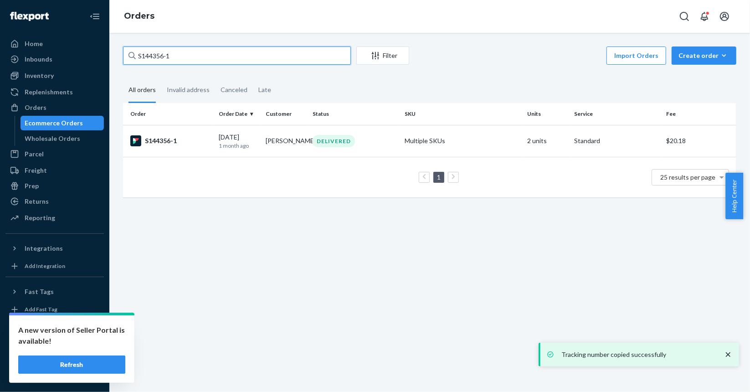
click at [210, 55] on input "S144356-1" at bounding box center [237, 55] width 228 height 18
paste input "82"
type input "S144382-1"
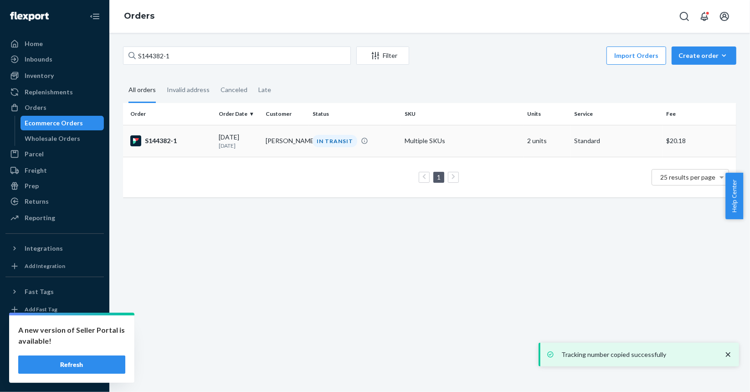
click at [201, 141] on div "S144382-1" at bounding box center [170, 140] width 81 height 11
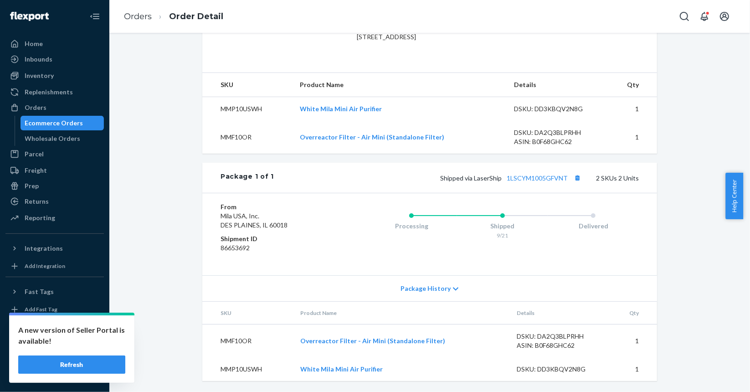
scroll to position [276, 0]
click at [576, 181] on button "Copy tracking number" at bounding box center [577, 178] width 12 height 12
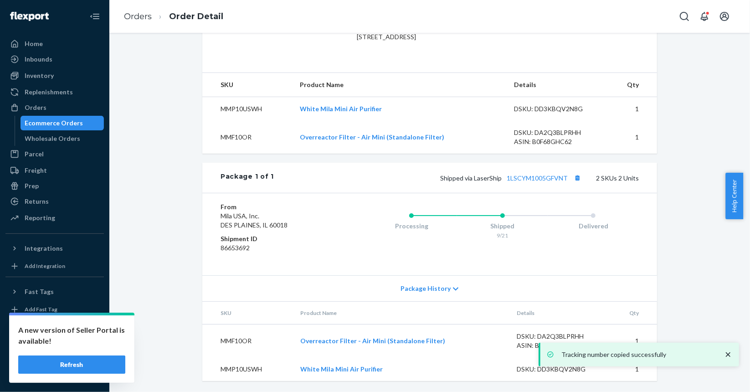
click at [72, 120] on div "Ecommerce Orders" at bounding box center [54, 122] width 58 height 9
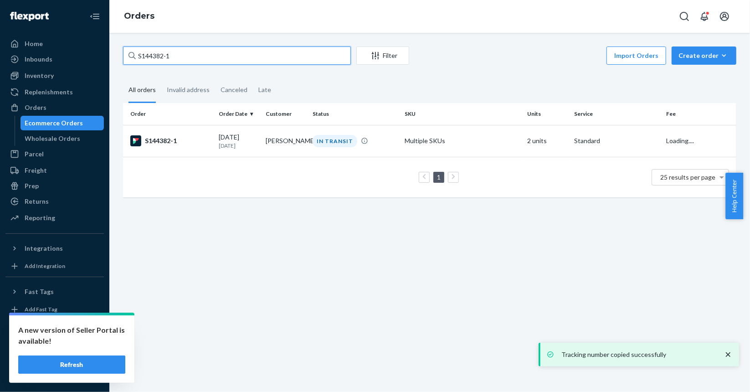
click at [219, 64] on input "S144382-1" at bounding box center [237, 55] width 228 height 18
paste input "9"
type input "S144392-1"
click at [209, 144] on div "S144392-1" at bounding box center [170, 140] width 81 height 11
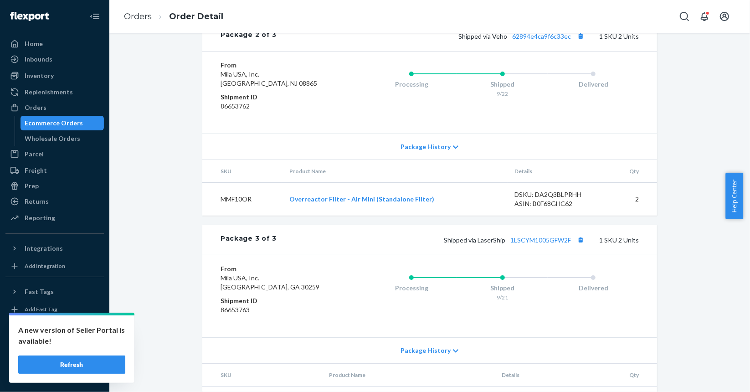
scroll to position [682, 0]
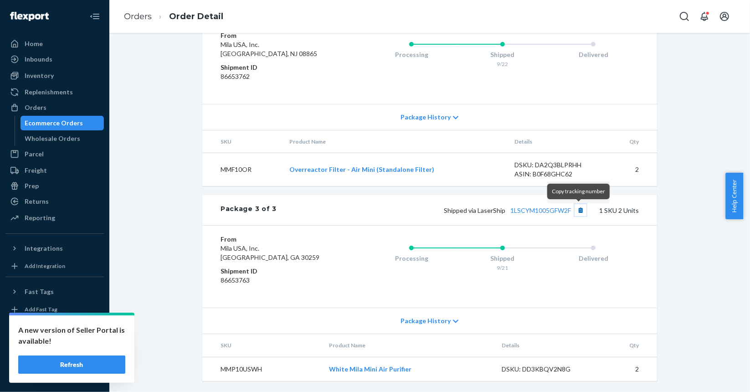
click at [580, 213] on button "Copy tracking number" at bounding box center [581, 210] width 12 height 12
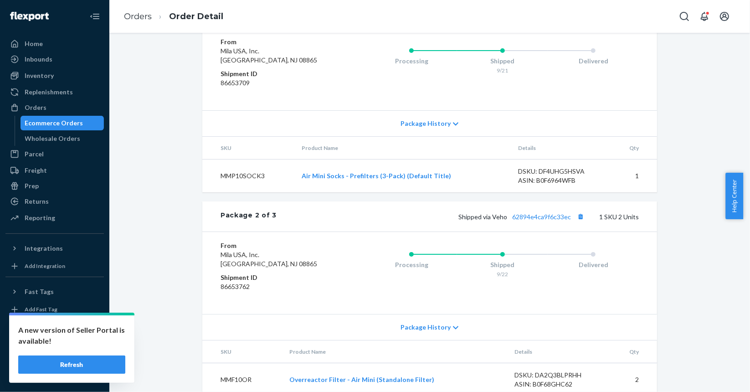
scroll to position [454, 0]
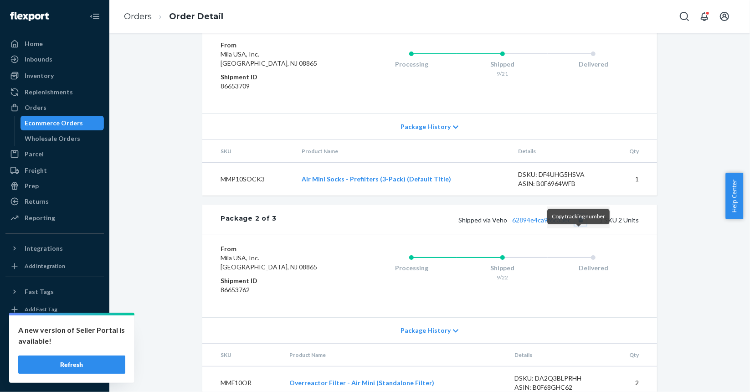
click at [578, 226] on button "Copy tracking number" at bounding box center [581, 220] width 12 height 12
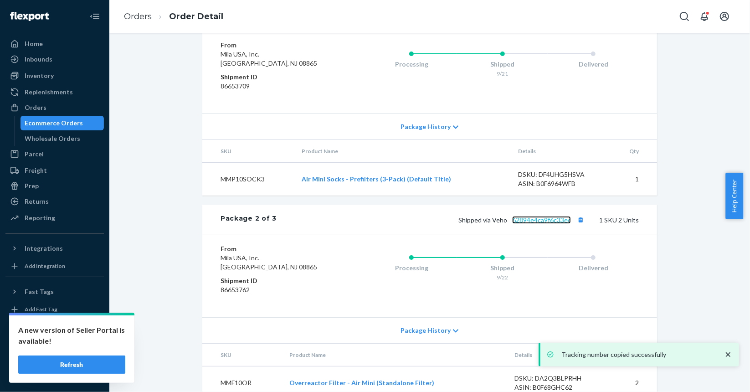
click at [539, 224] on link "62894e4ca9f6c33ec" at bounding box center [541, 220] width 59 height 8
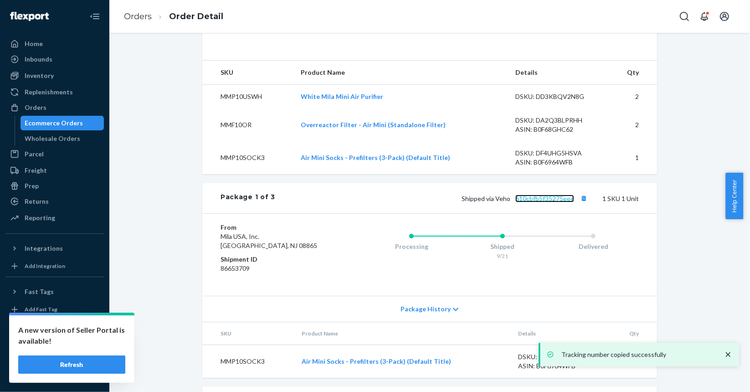
click at [556, 202] on link "610cbfb5f35275eee" at bounding box center [544, 199] width 59 height 8
click at [578, 204] on button "Copy tracking number" at bounding box center [584, 198] width 12 height 12
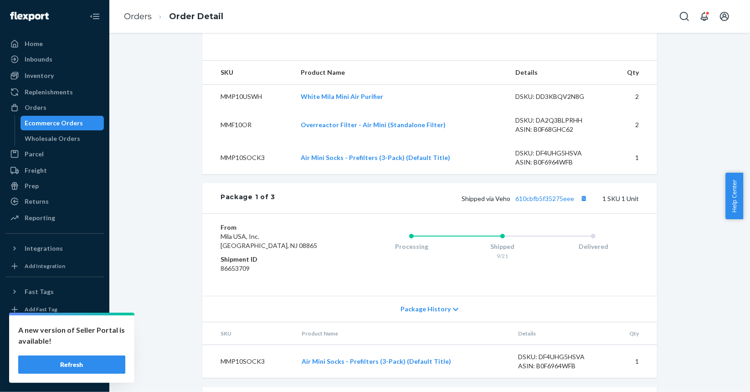
click at [72, 124] on div "Ecommerce Orders" at bounding box center [54, 122] width 58 height 9
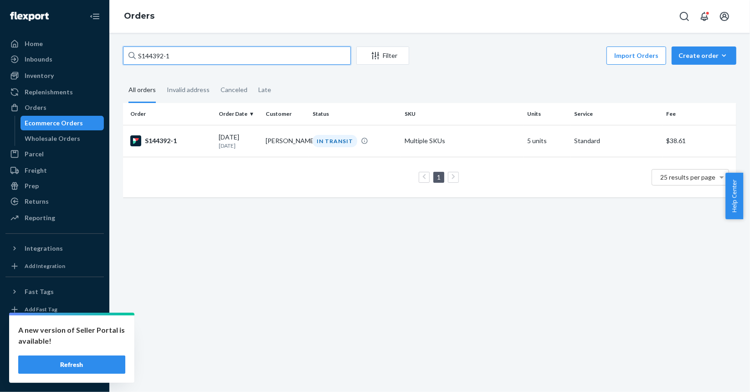
click at [305, 63] on input "S144392-1" at bounding box center [237, 55] width 228 height 18
paste input "8"
type input "S144398-1"
click at [190, 139] on div "S144398-1" at bounding box center [170, 140] width 81 height 11
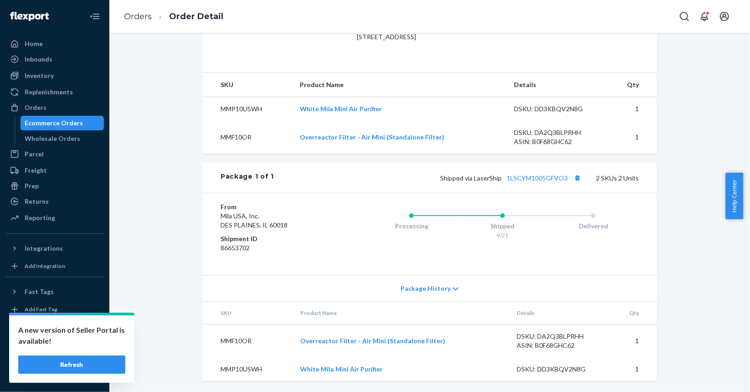
scroll to position [276, 0]
click at [578, 177] on button "Copy tracking number" at bounding box center [577, 178] width 12 height 12
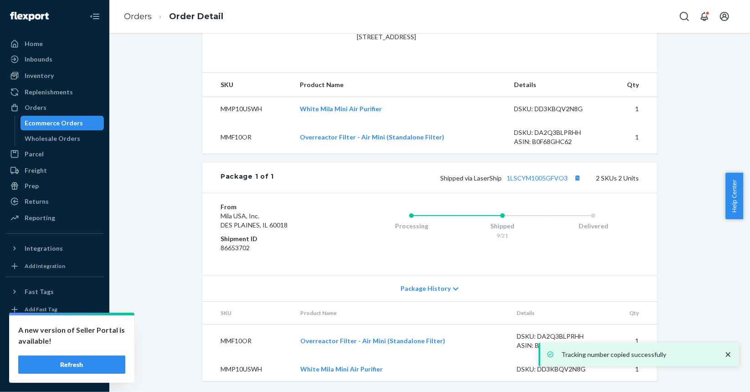
click at [88, 122] on div "Ecommerce Orders" at bounding box center [62, 123] width 82 height 13
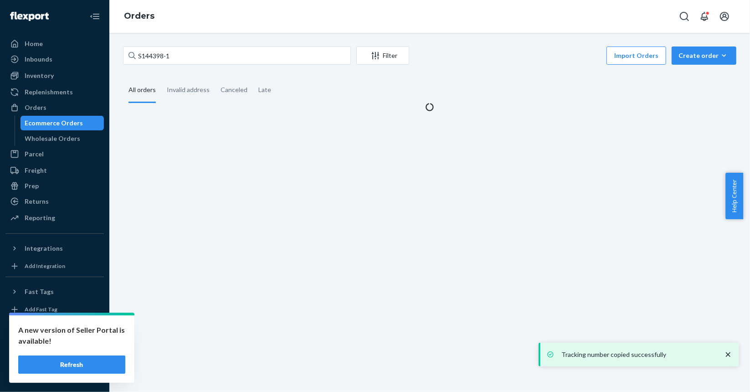
click at [250, 67] on div "S144398-1 Filter Import Orders Create order Ecommerce order Removal order All o…" at bounding box center [429, 78] width 627 height 65
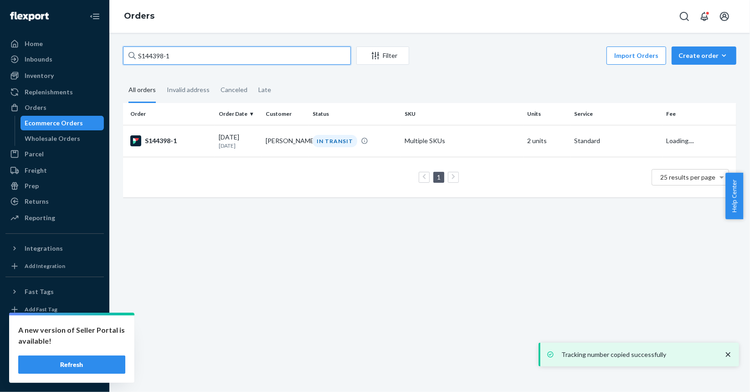
click at [267, 51] on input "S144398-1" at bounding box center [237, 55] width 228 height 18
paste input "504"
type input "S144504-1"
click at [200, 156] on td "S144504-1" at bounding box center [169, 141] width 92 height 32
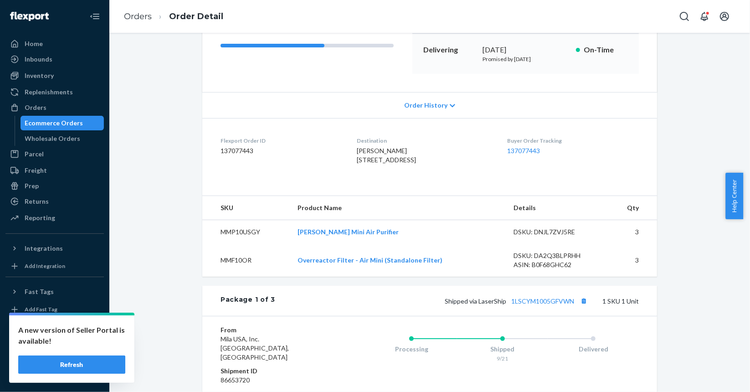
scroll to position [365, 0]
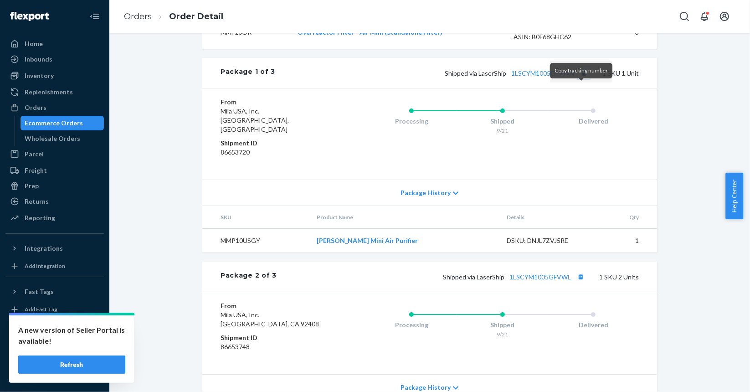
click at [579, 79] on button "Copy tracking number" at bounding box center [584, 73] width 12 height 12
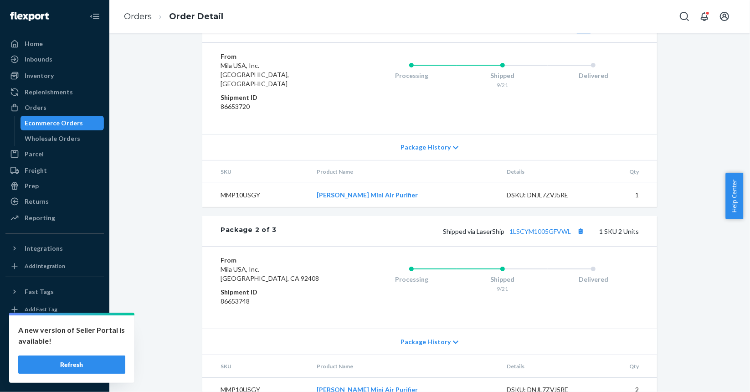
scroll to position [412, 0]
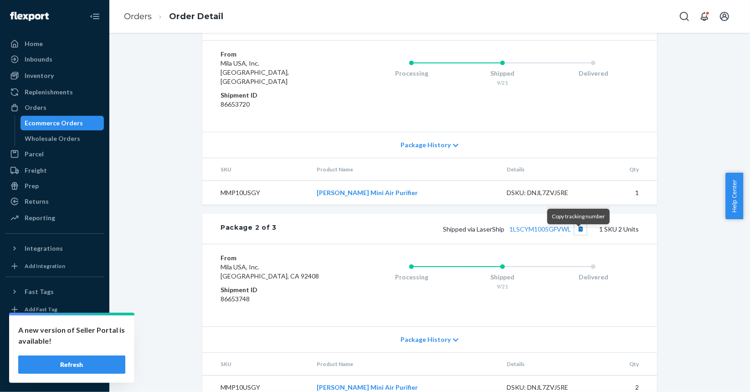
click at [575, 235] on button "Copy tracking number" at bounding box center [581, 229] width 12 height 12
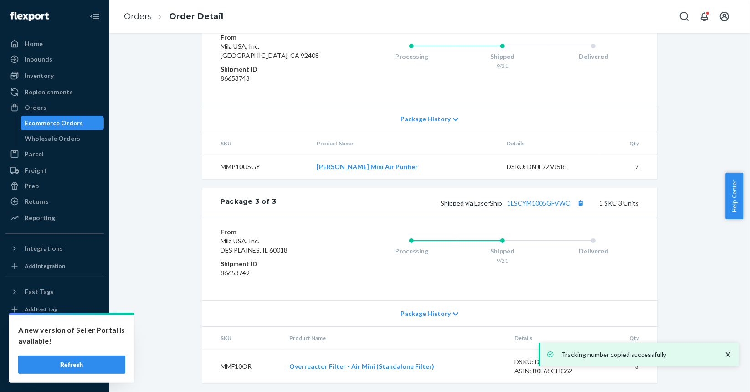
scroll to position [640, 0]
click at [579, 202] on button "Copy tracking number" at bounding box center [581, 201] width 12 height 12
drag, startPoint x: 72, startPoint y: 126, endPoint x: 79, endPoint y: 125, distance: 7.3
click at [72, 126] on div "Ecommerce Orders" at bounding box center [54, 122] width 58 height 9
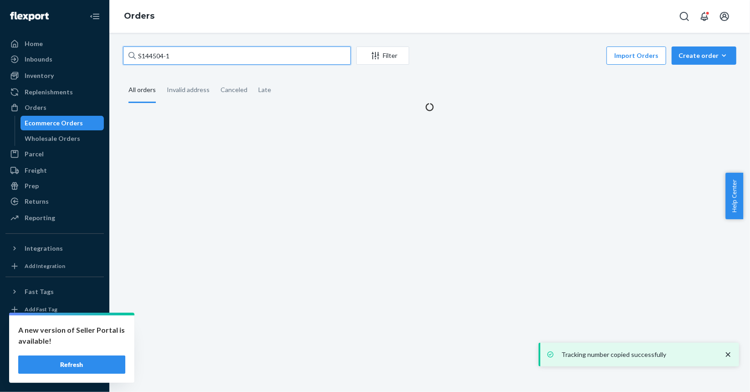
click at [248, 51] on input "S144504-1" at bounding box center [237, 55] width 228 height 18
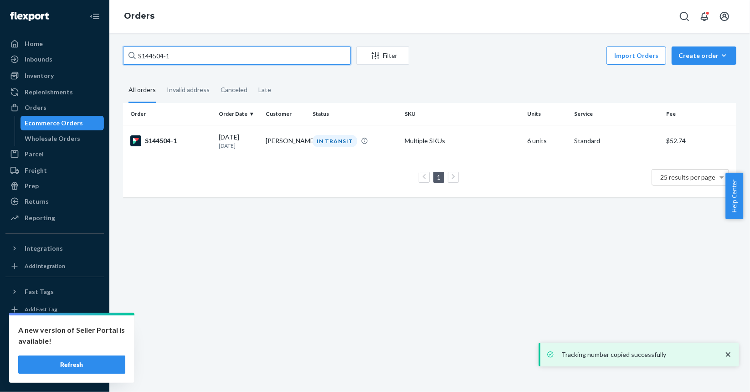
paste input "43"
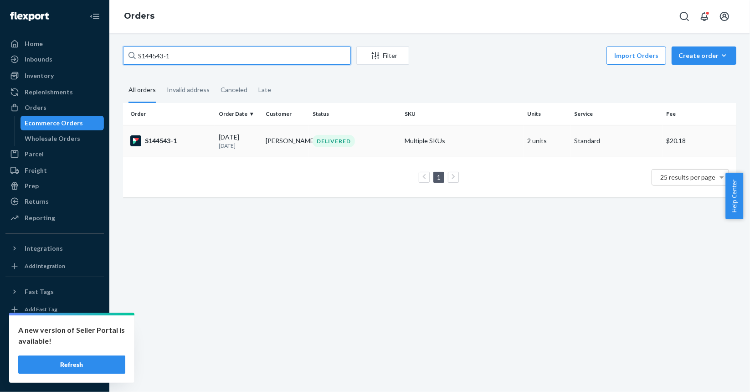
type input "S144543-1"
click at [216, 138] on td "[DATE] [DATE]" at bounding box center [238, 141] width 47 height 32
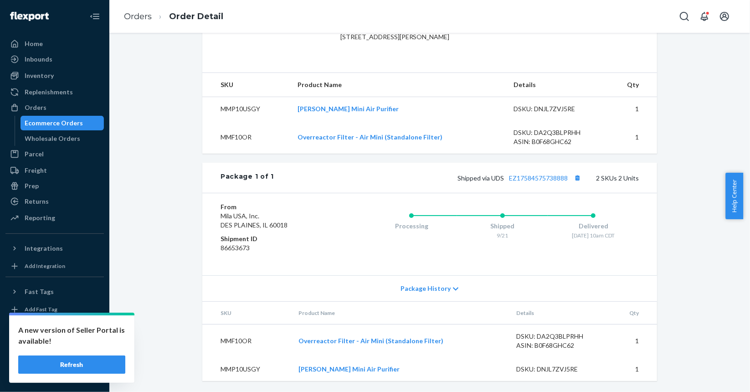
scroll to position [276, 0]
click at [576, 178] on button "Copy tracking number" at bounding box center [577, 178] width 12 height 12
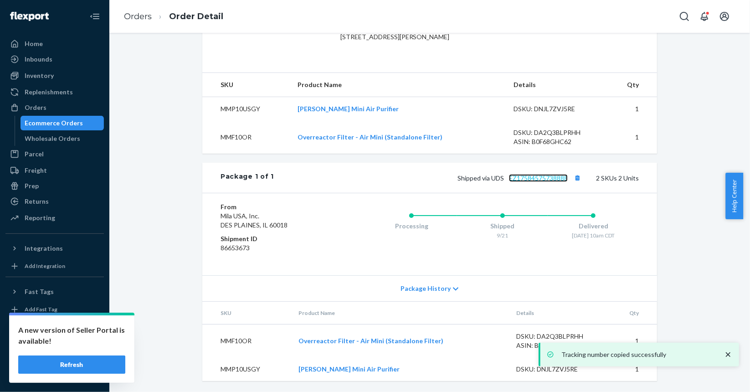
click at [523, 178] on link "EZ17584575738888" at bounding box center [538, 178] width 59 height 8
click at [67, 122] on div "Ecommerce Orders" at bounding box center [54, 122] width 58 height 9
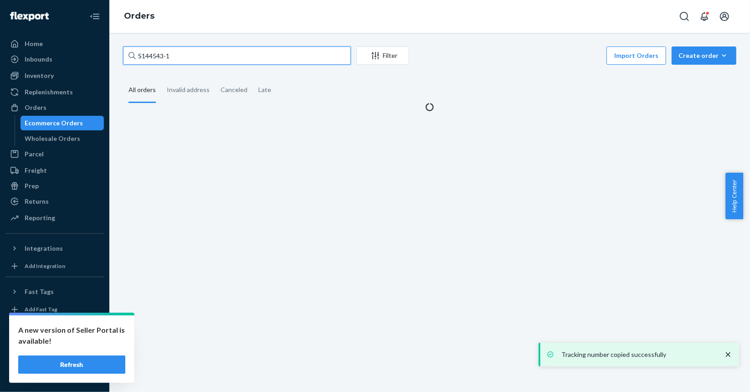
click at [186, 52] on input "S144543-1" at bounding box center [237, 55] width 228 height 18
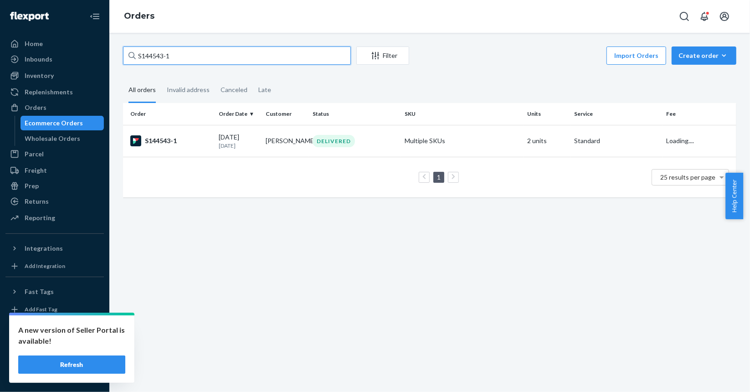
paste input "684"
type input "S144684-1"
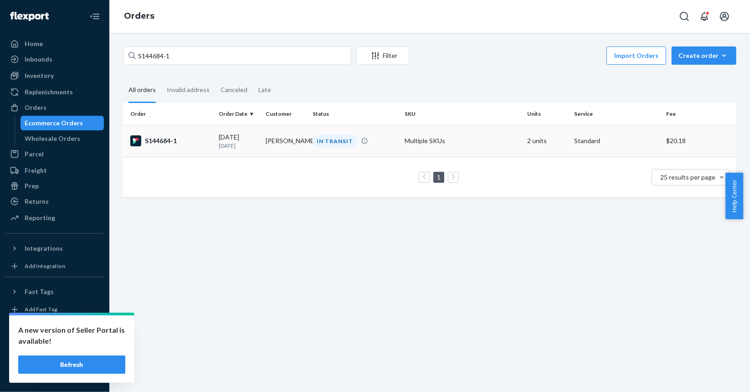
click at [192, 140] on div "S144684-1" at bounding box center [170, 140] width 81 height 11
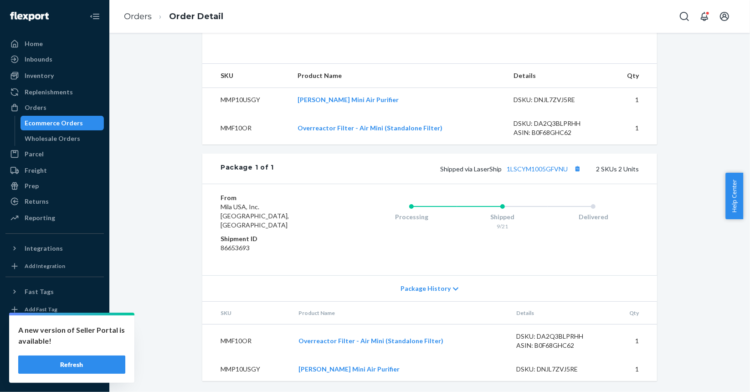
scroll to position [276, 0]
click at [576, 175] on button "Copy tracking number" at bounding box center [577, 169] width 12 height 12
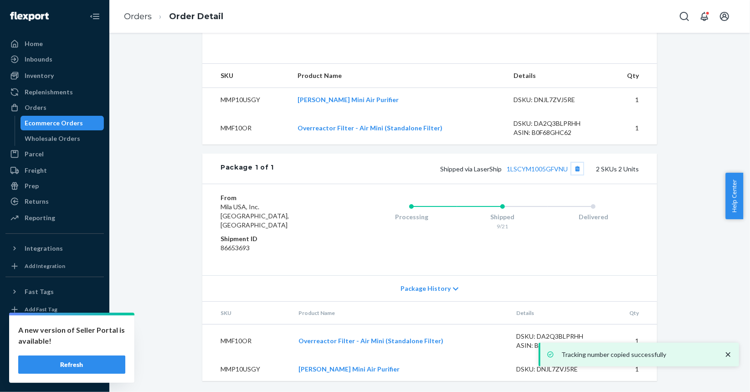
scroll to position [48, 0]
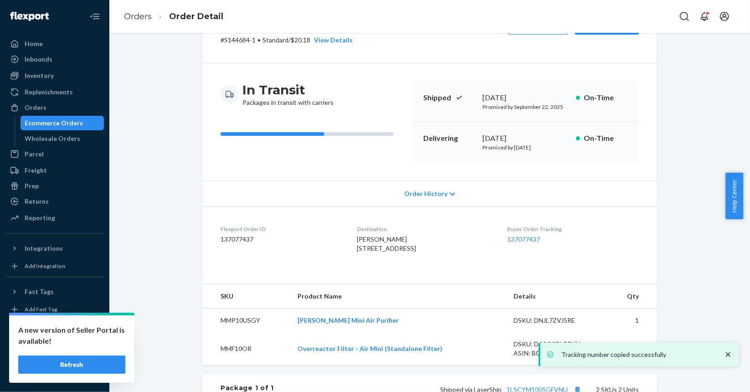
click at [69, 124] on div "Ecommerce Orders" at bounding box center [54, 122] width 58 height 9
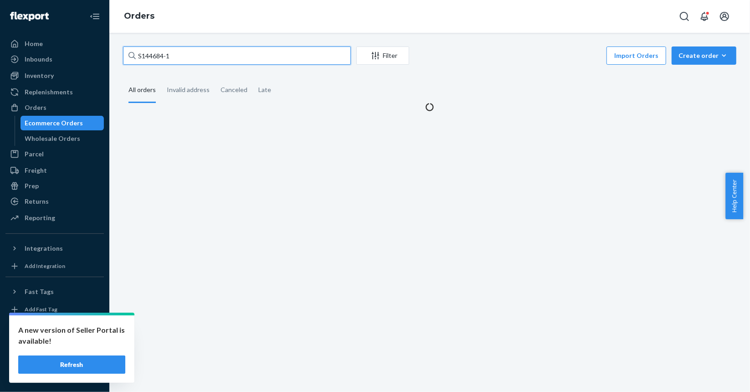
click at [267, 53] on input "S144684-1" at bounding box center [237, 55] width 228 height 18
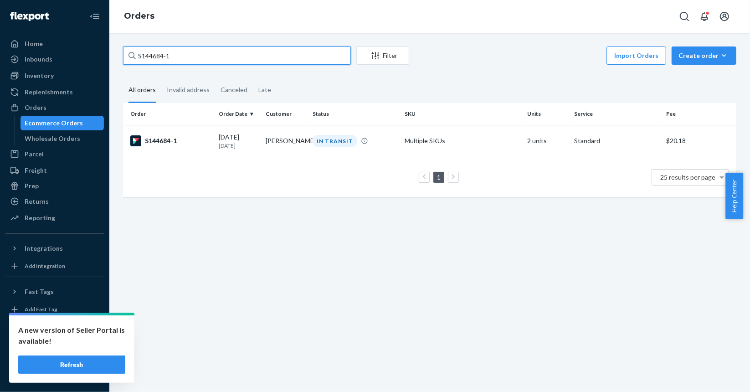
paste input "74"
type input "S144744-1"
click at [204, 145] on div "S144744-1" at bounding box center [170, 140] width 81 height 11
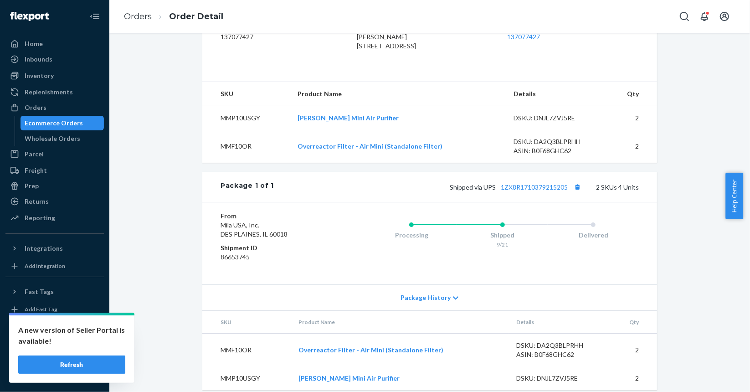
scroll to position [276, 0]
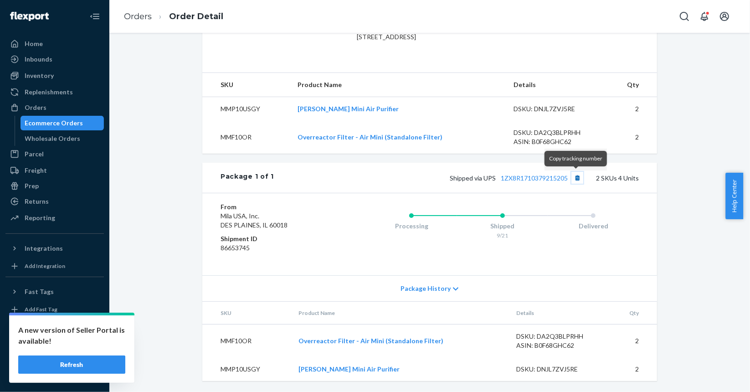
click at [574, 176] on button "Copy tracking number" at bounding box center [577, 178] width 12 height 12
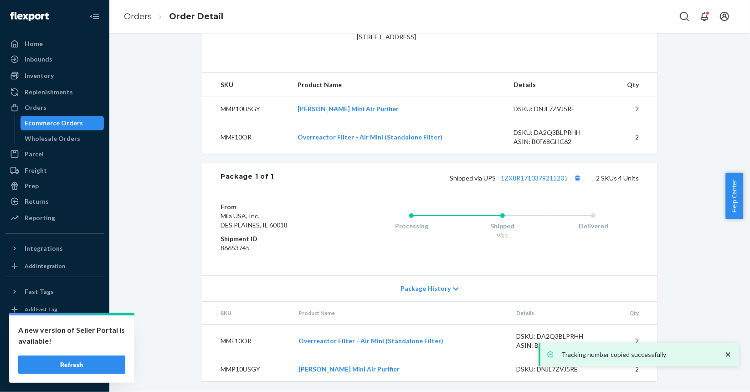
click at [50, 122] on div "Ecommerce Orders" at bounding box center [54, 122] width 58 height 9
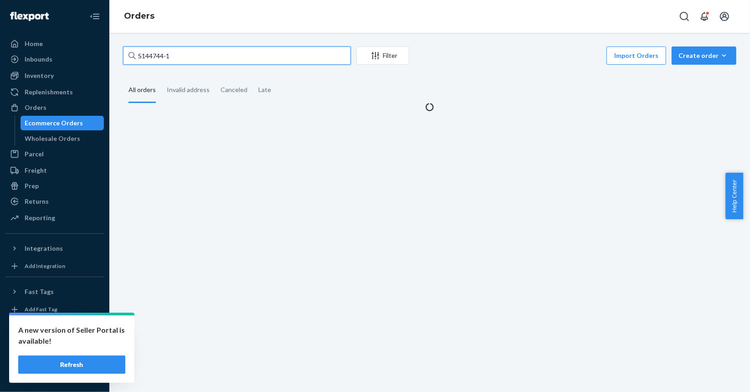
click at [316, 55] on input "S144744-1" at bounding box center [237, 55] width 228 height 18
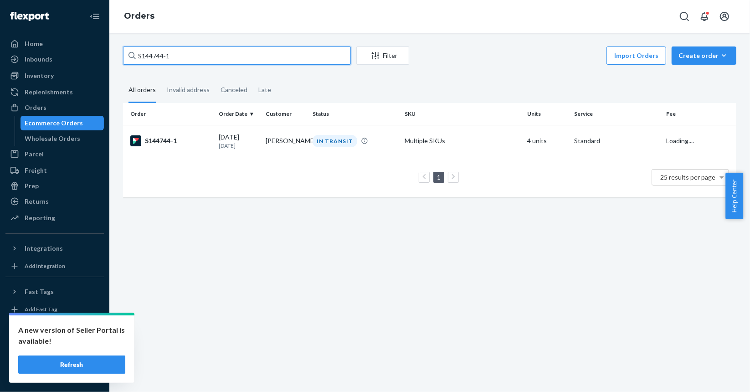
paste input "6"
type input "S144746-1"
click at [196, 139] on div "S144746-1" at bounding box center [170, 140] width 81 height 11
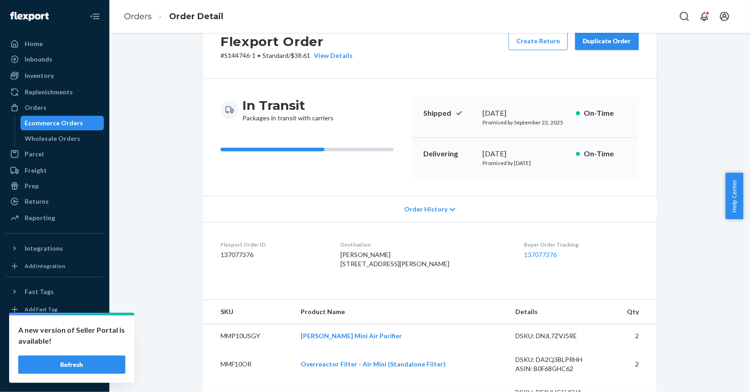
scroll to position [147, 0]
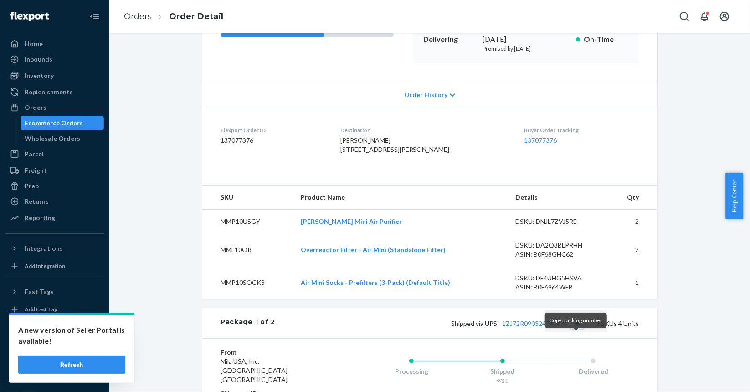
click at [575, 329] on button "Copy tracking number" at bounding box center [577, 323] width 12 height 12
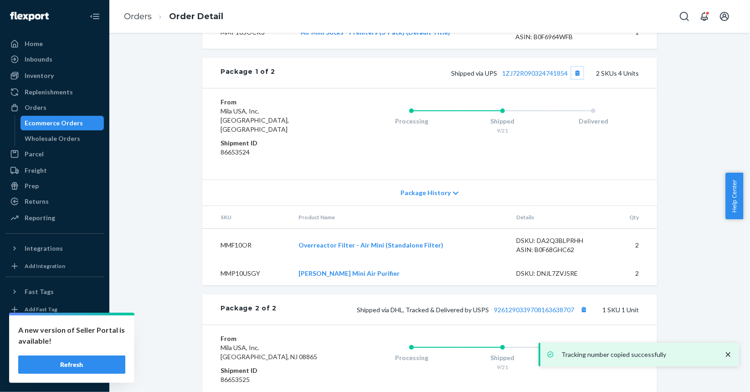
scroll to position [512, 0]
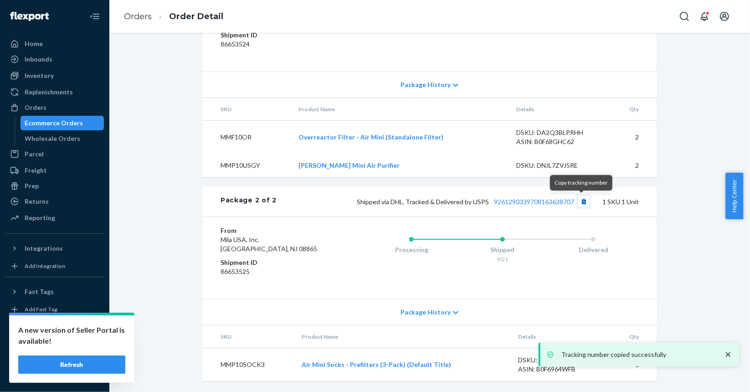
click at [578, 203] on button "Copy tracking number" at bounding box center [584, 201] width 12 height 12
click at [78, 123] on div "Ecommerce Orders" at bounding box center [54, 122] width 58 height 9
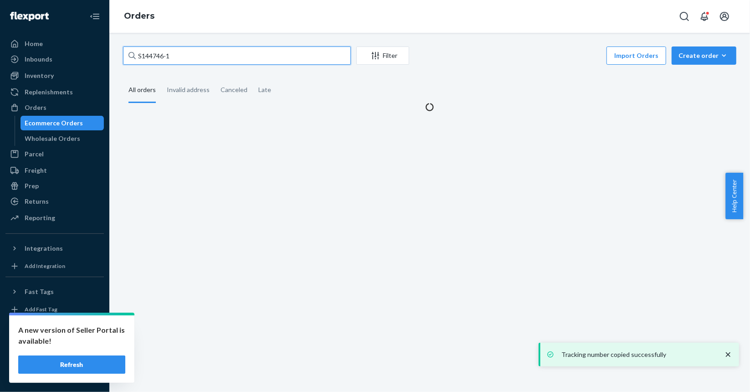
click at [226, 57] on input "S144746-1" at bounding box center [237, 55] width 228 height 18
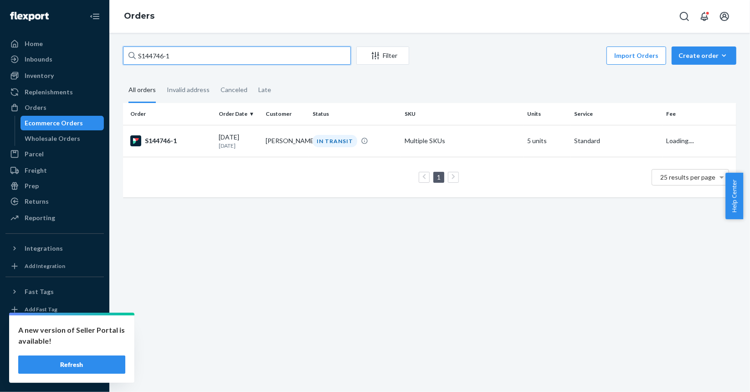
paste input "69"
type input "S144769-1"
click at [209, 146] on div "S144769-1" at bounding box center [170, 140] width 81 height 11
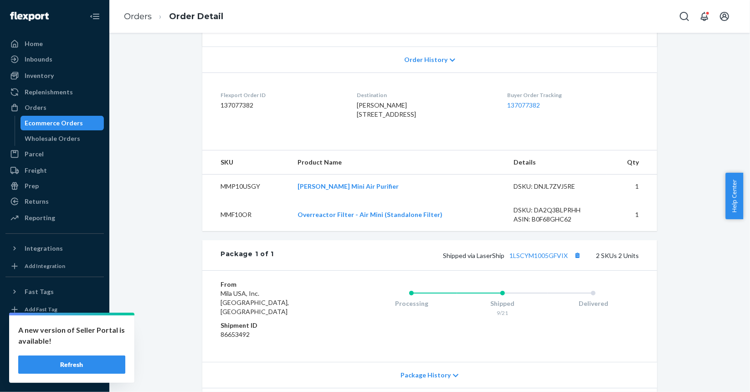
scroll to position [276, 0]
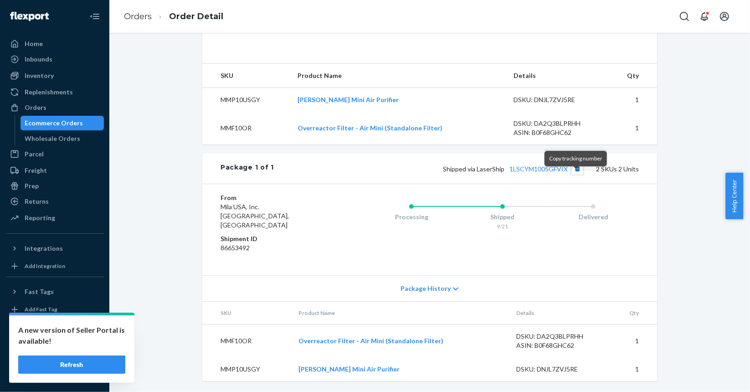
click at [571, 175] on button "Copy tracking number" at bounding box center [577, 169] width 12 height 12
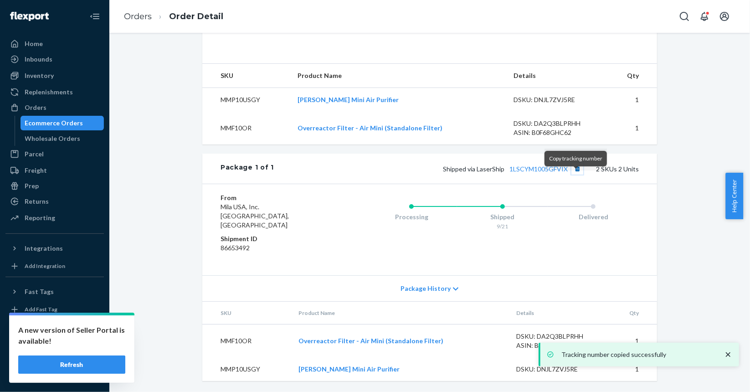
click at [579, 175] on button "Copy tracking number" at bounding box center [577, 169] width 12 height 12
click at [63, 118] on div "Ecommerce Orders" at bounding box center [54, 122] width 58 height 9
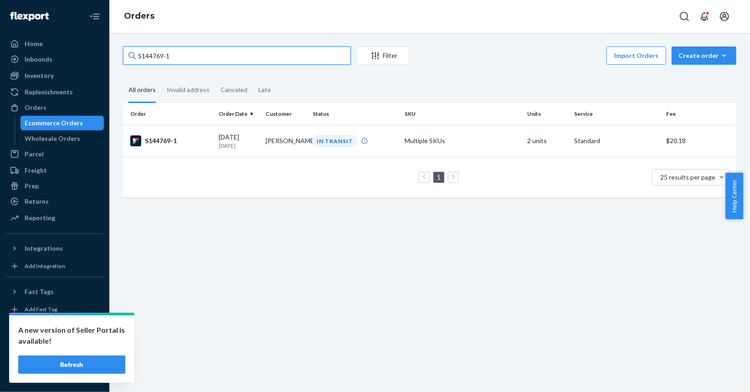
click at [259, 62] on input "S144769-1" at bounding box center [237, 55] width 228 height 18
paste input "84"
type input "S144784-1"
click at [208, 147] on td "S144784-1" at bounding box center [169, 141] width 92 height 32
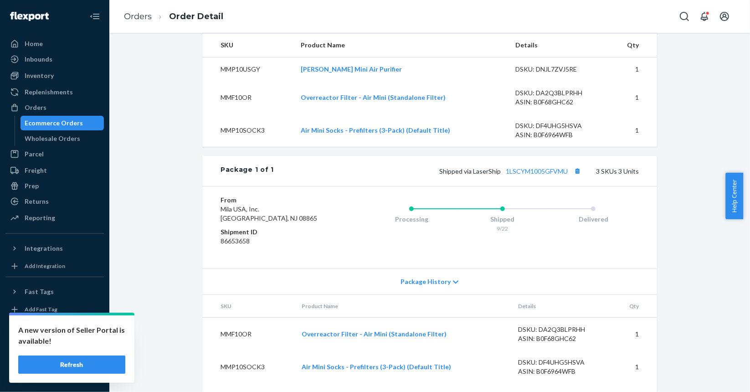
scroll to position [342, 0]
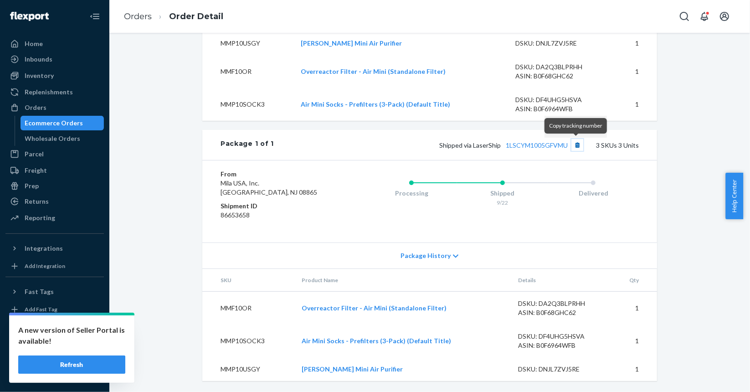
click at [576, 148] on button "Copy tracking number" at bounding box center [577, 145] width 12 height 12
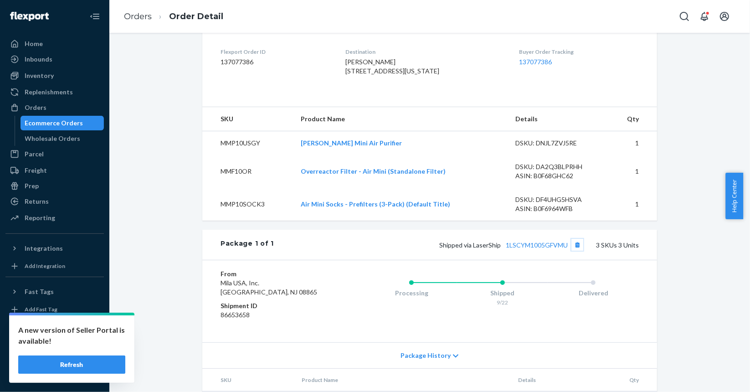
scroll to position [296, 0]
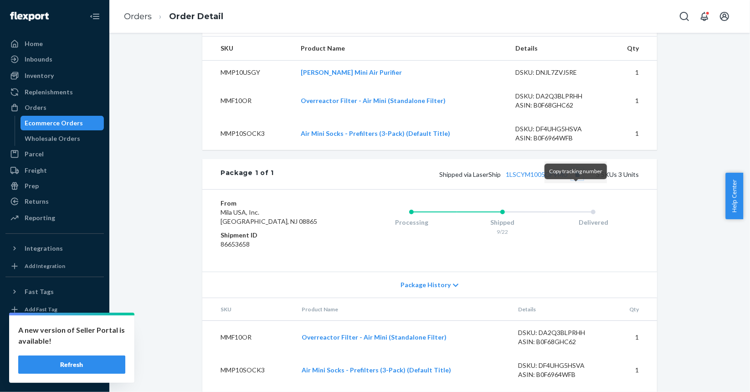
click at [575, 180] on button "Copy tracking number" at bounding box center [577, 174] width 12 height 12
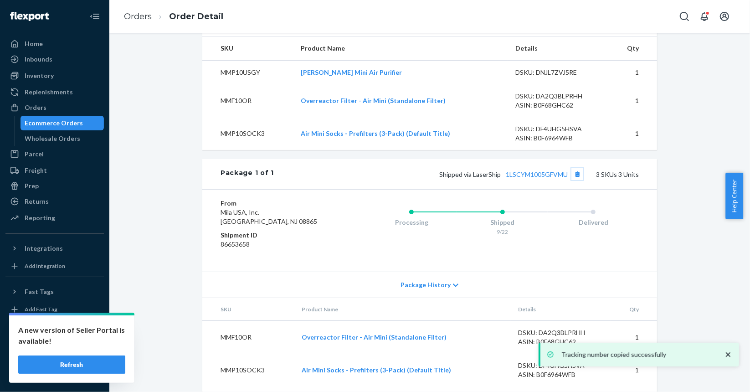
scroll to position [342, 0]
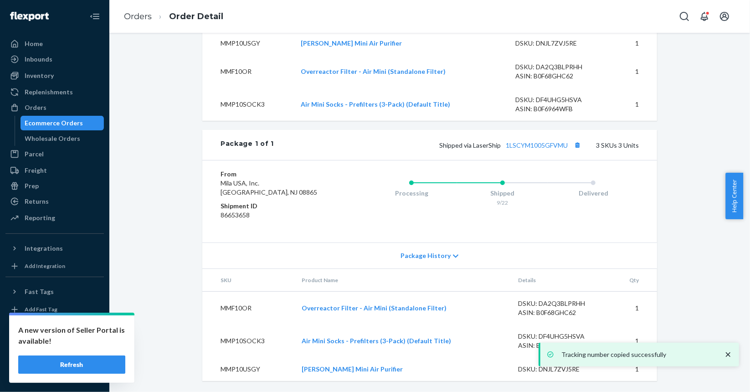
click at [72, 123] on div "Ecommerce Orders" at bounding box center [54, 122] width 58 height 9
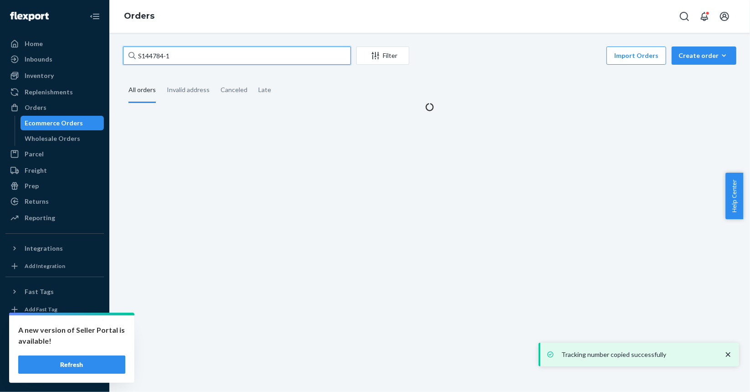
click at [269, 56] on input "S144784-1" at bounding box center [237, 55] width 228 height 18
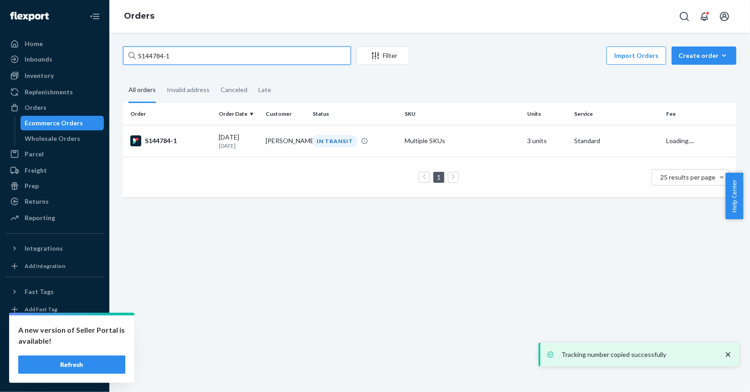
paste input "99"
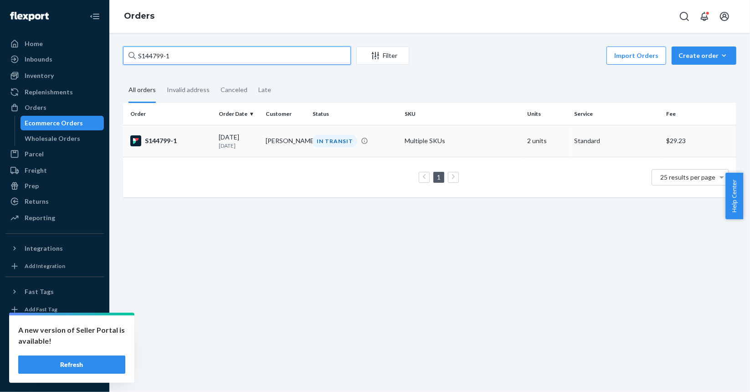
type input "S144799-1"
click at [197, 140] on div "S144799-1" at bounding box center [170, 140] width 81 height 11
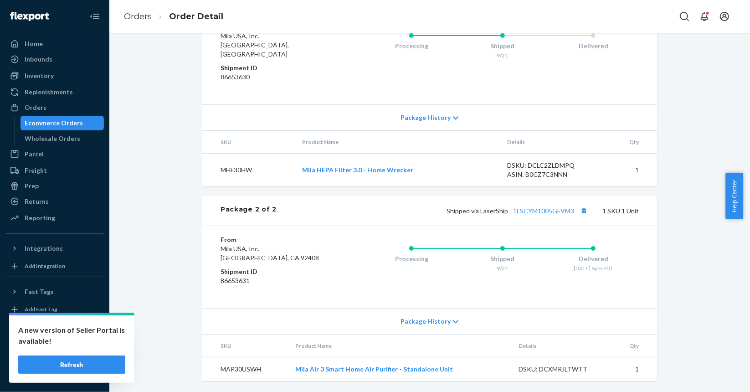
scroll to position [309, 0]
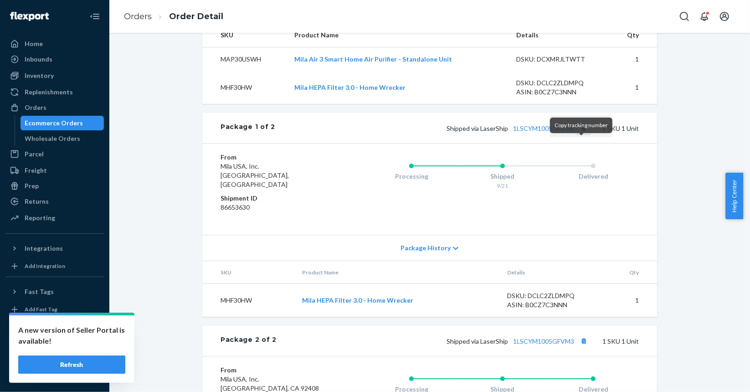
click at [578, 134] on button "Copy tracking number" at bounding box center [584, 128] width 12 height 12
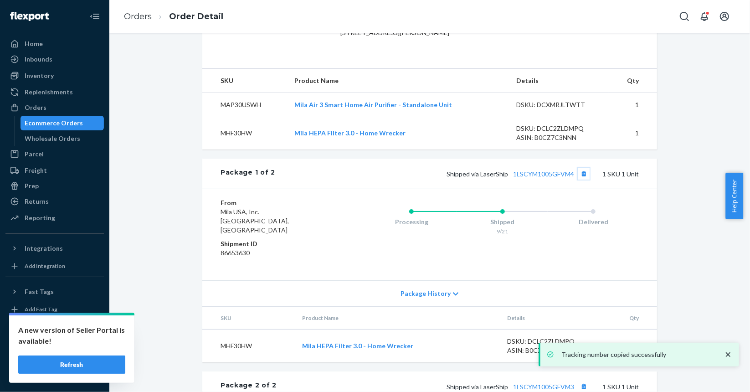
scroll to position [446, 0]
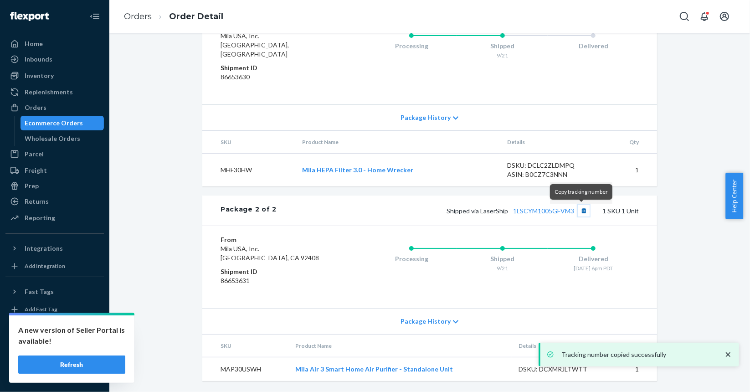
click at [582, 215] on button "Copy tracking number" at bounding box center [584, 211] width 12 height 12
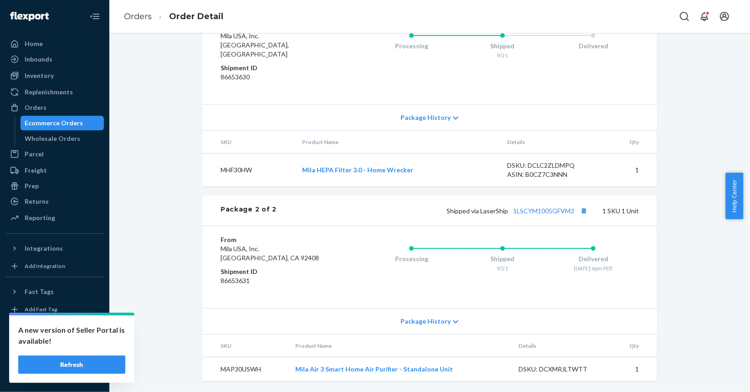
click at [38, 124] on div "Ecommerce Orders" at bounding box center [54, 122] width 58 height 9
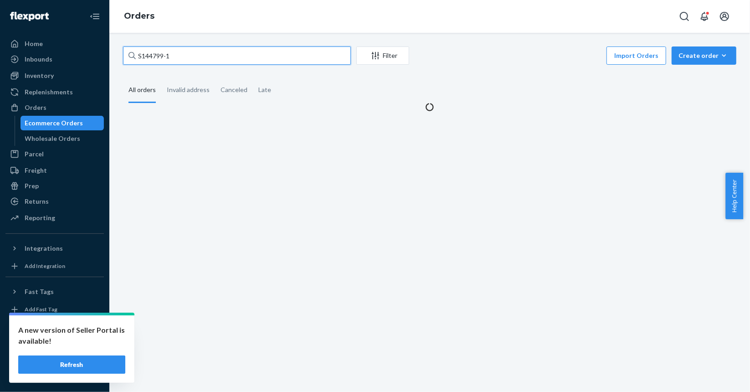
click at [254, 47] on input "S144799-1" at bounding box center [237, 55] width 228 height 18
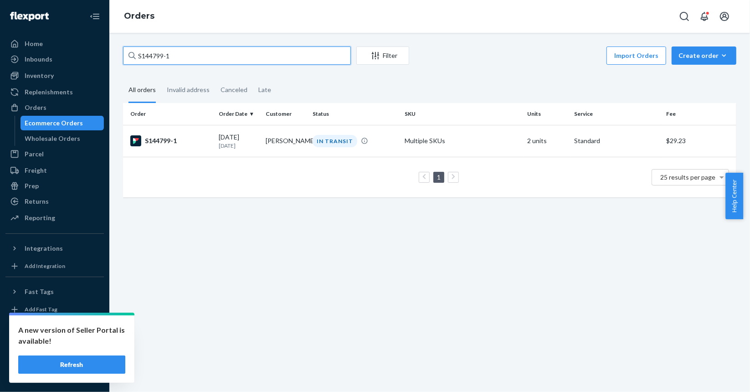
paste input "956"
type input "S144956-1"
click at [208, 141] on div "S144956-1" at bounding box center [170, 140] width 81 height 11
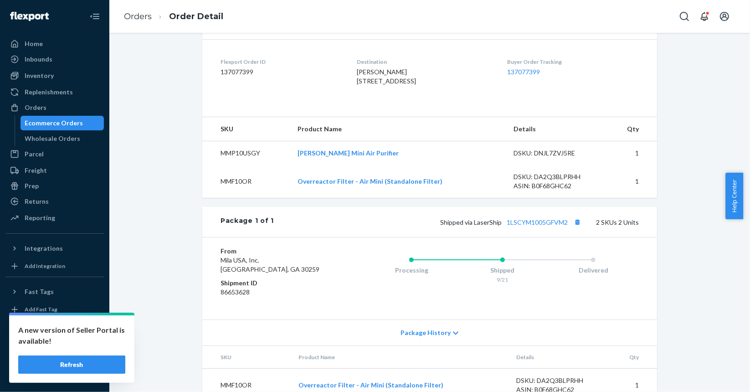
scroll to position [276, 0]
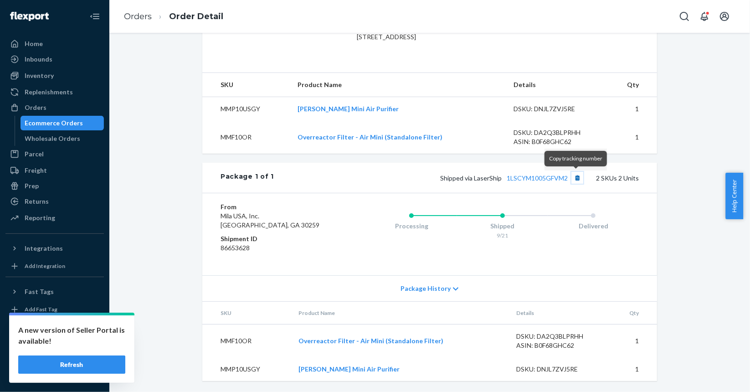
click at [577, 182] on button "Copy tracking number" at bounding box center [577, 178] width 12 height 12
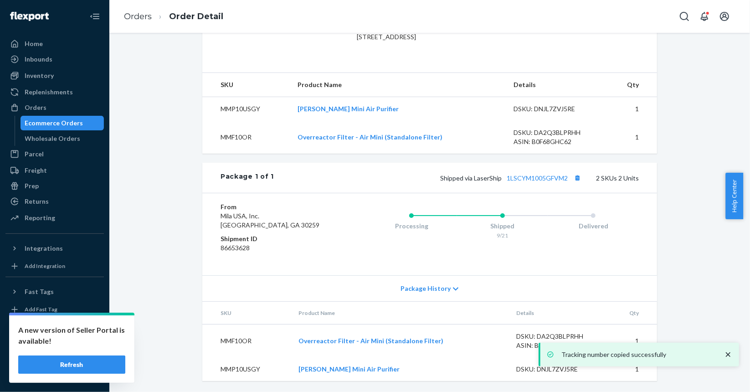
click at [37, 122] on div "Ecommerce Orders" at bounding box center [54, 122] width 58 height 9
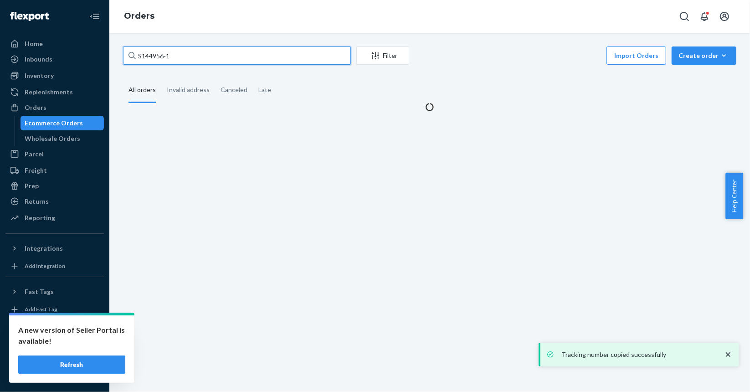
click at [269, 51] on input "S144956-1" at bounding box center [237, 55] width 228 height 18
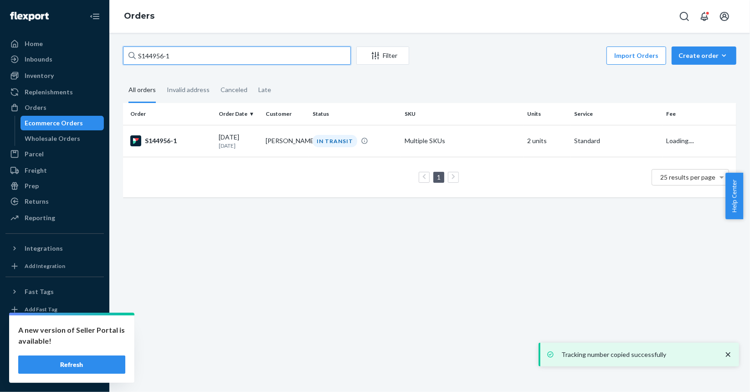
paste input "5021"
type input "S145021-1"
click at [209, 137] on div "S145021-1" at bounding box center [170, 140] width 81 height 11
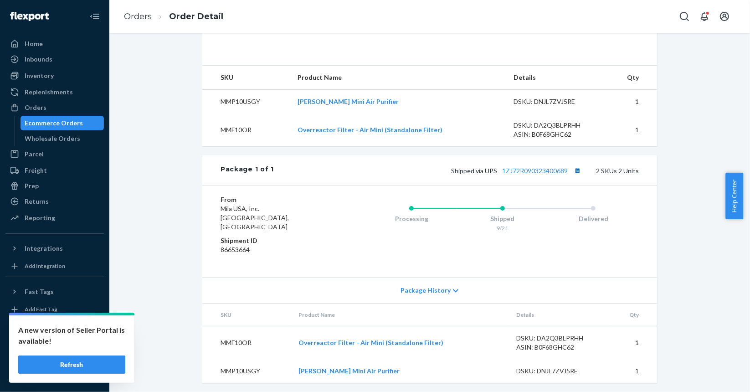
scroll to position [276, 0]
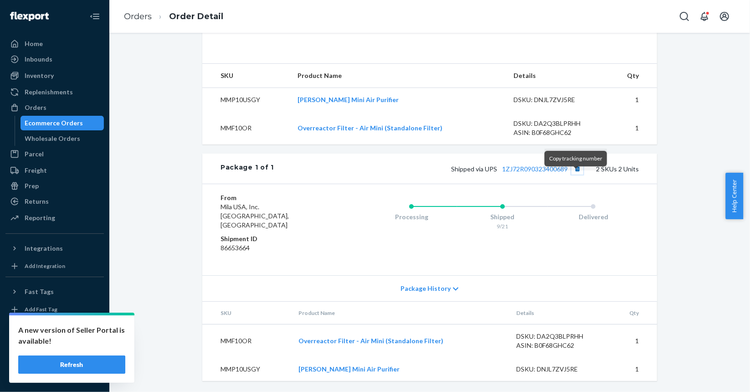
click at [573, 175] on button "Copy tracking number" at bounding box center [577, 169] width 12 height 12
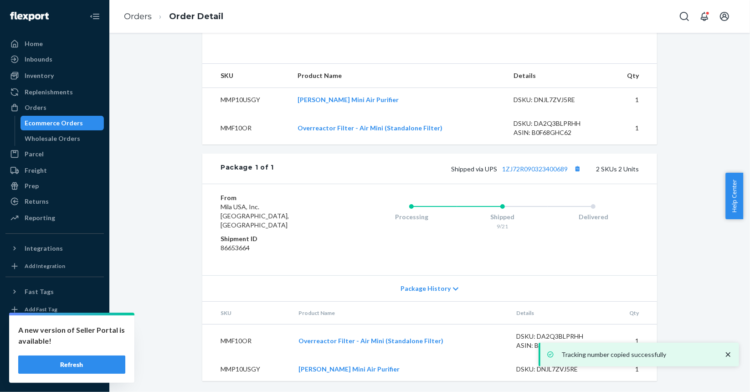
click at [83, 121] on div "Ecommerce Orders" at bounding box center [62, 123] width 82 height 13
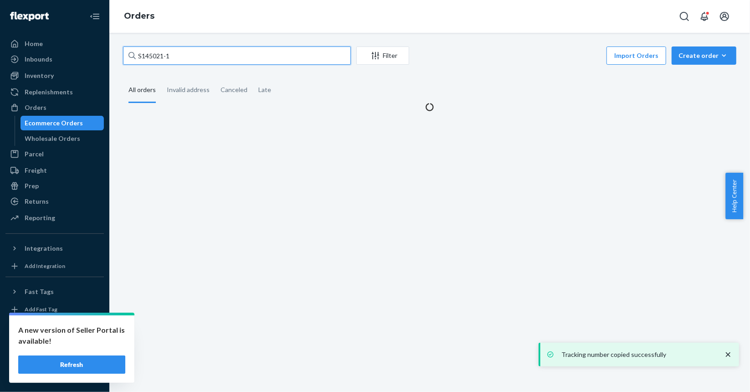
click at [285, 58] on input "S145021-1" at bounding box center [237, 55] width 228 height 18
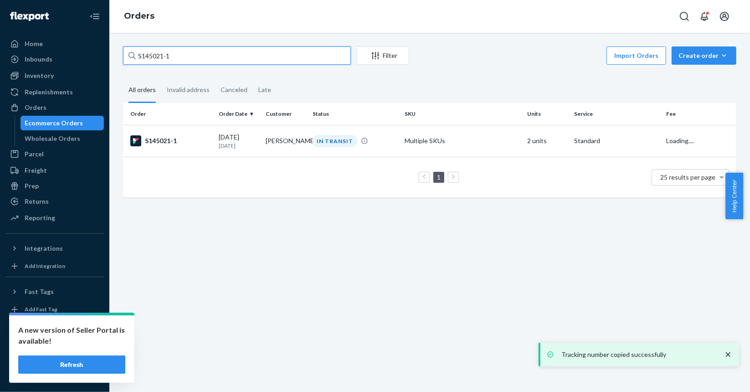
paste input "209"
type input "S145209-1"
click at [202, 136] on div "S145209-1" at bounding box center [170, 140] width 81 height 11
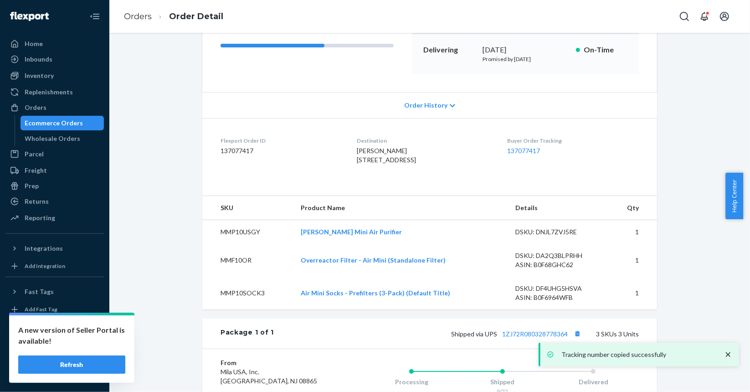
scroll to position [316, 0]
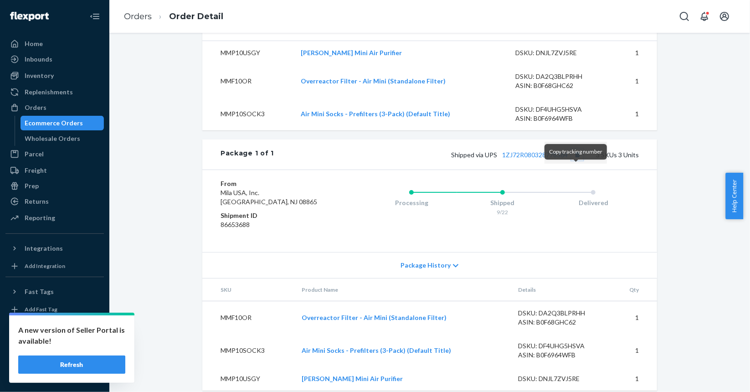
click at [575, 160] on button "Copy tracking number" at bounding box center [577, 155] width 12 height 12
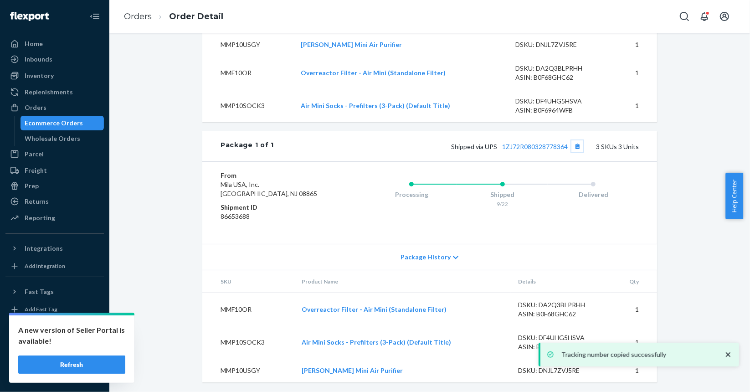
scroll to position [342, 0]
